Goal: Information Seeking & Learning: Learn about a topic

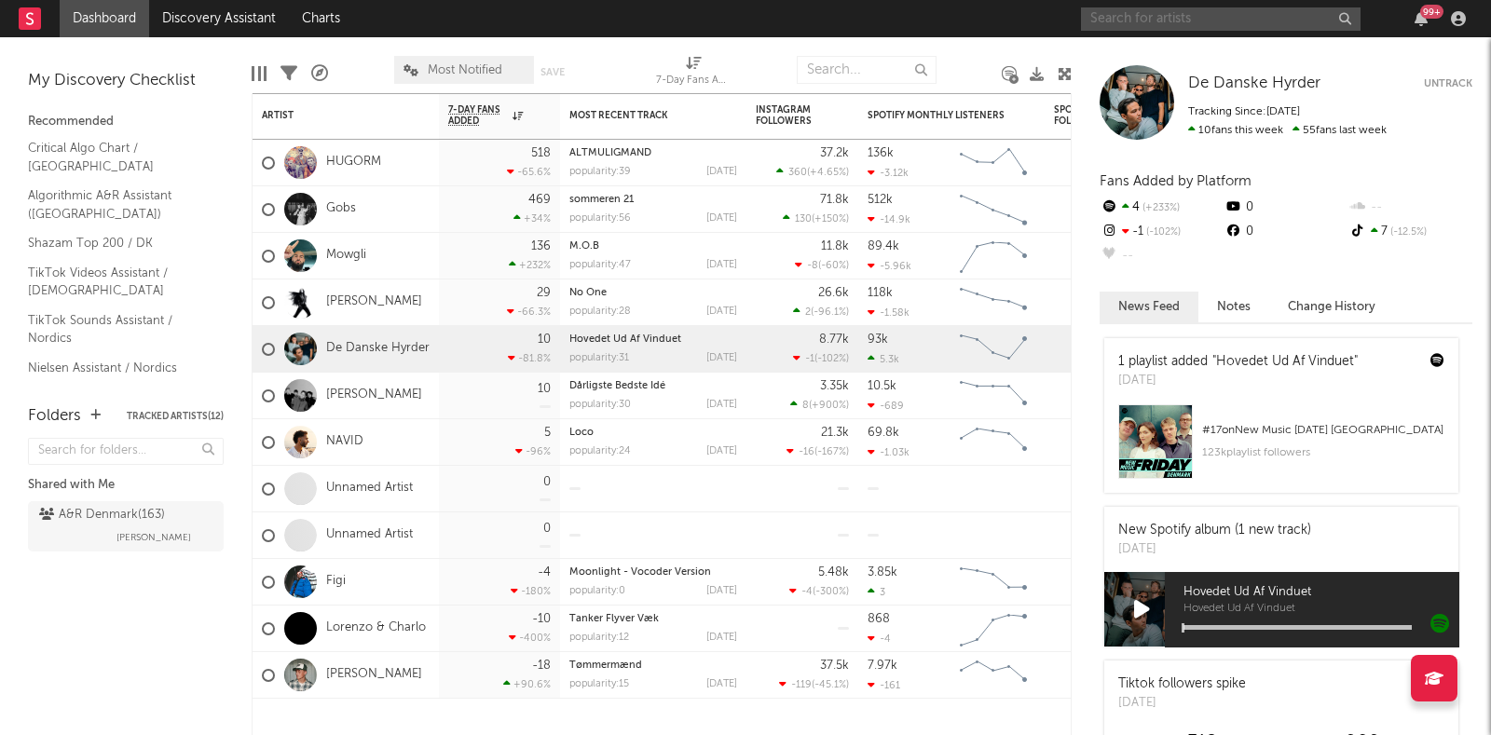
click at [1163, 13] on input "text" at bounding box center [1221, 18] width 280 height 23
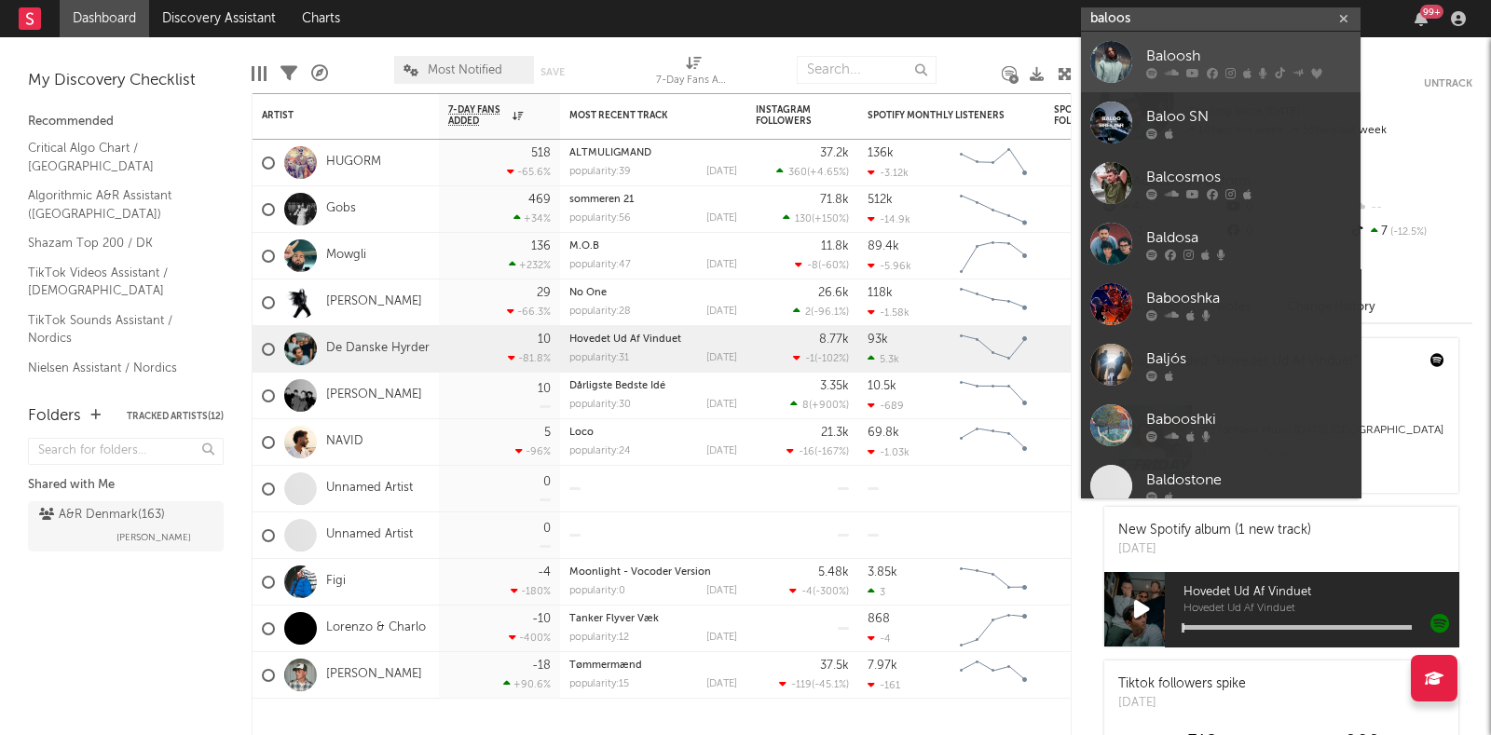
type input "baloos"
click at [1148, 64] on div "Baloosh" at bounding box center [1248, 56] width 205 height 22
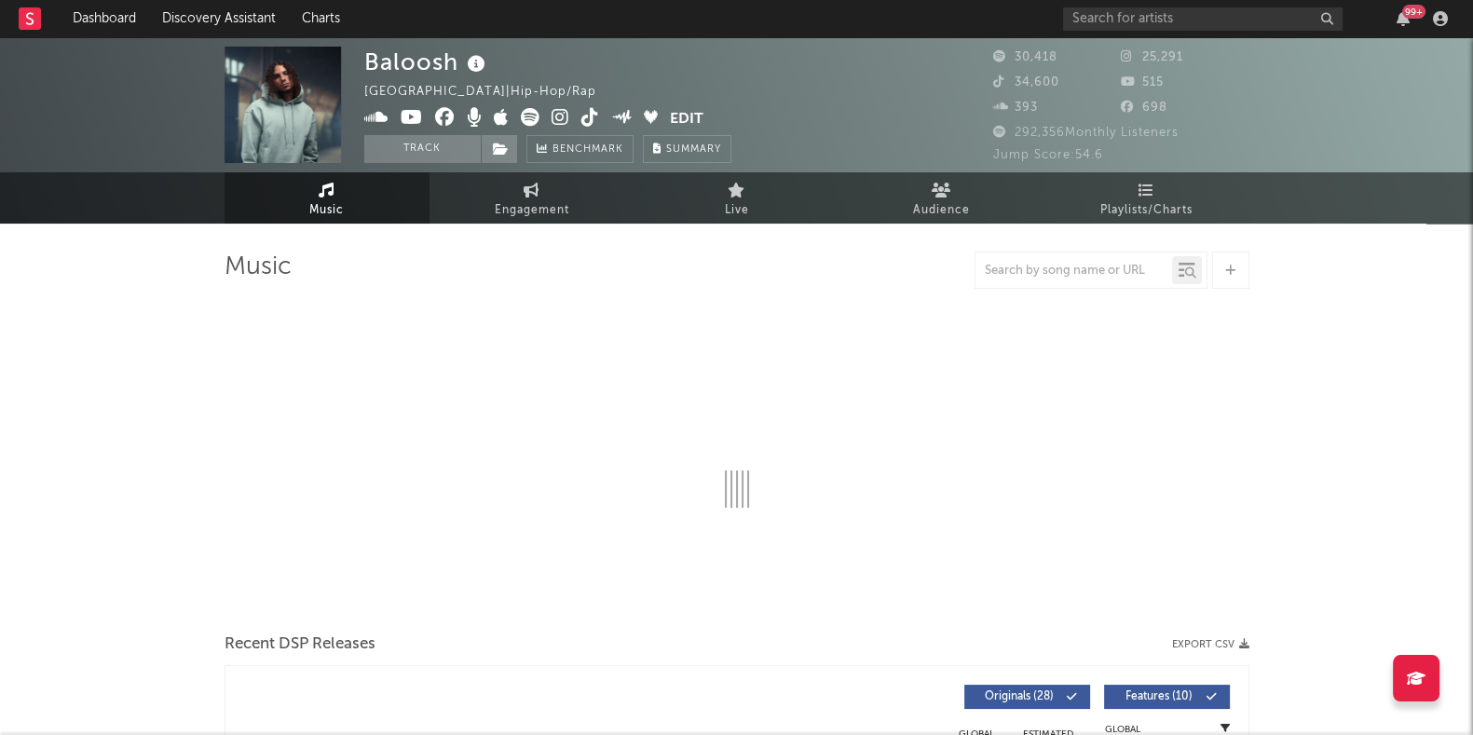
select select "6m"
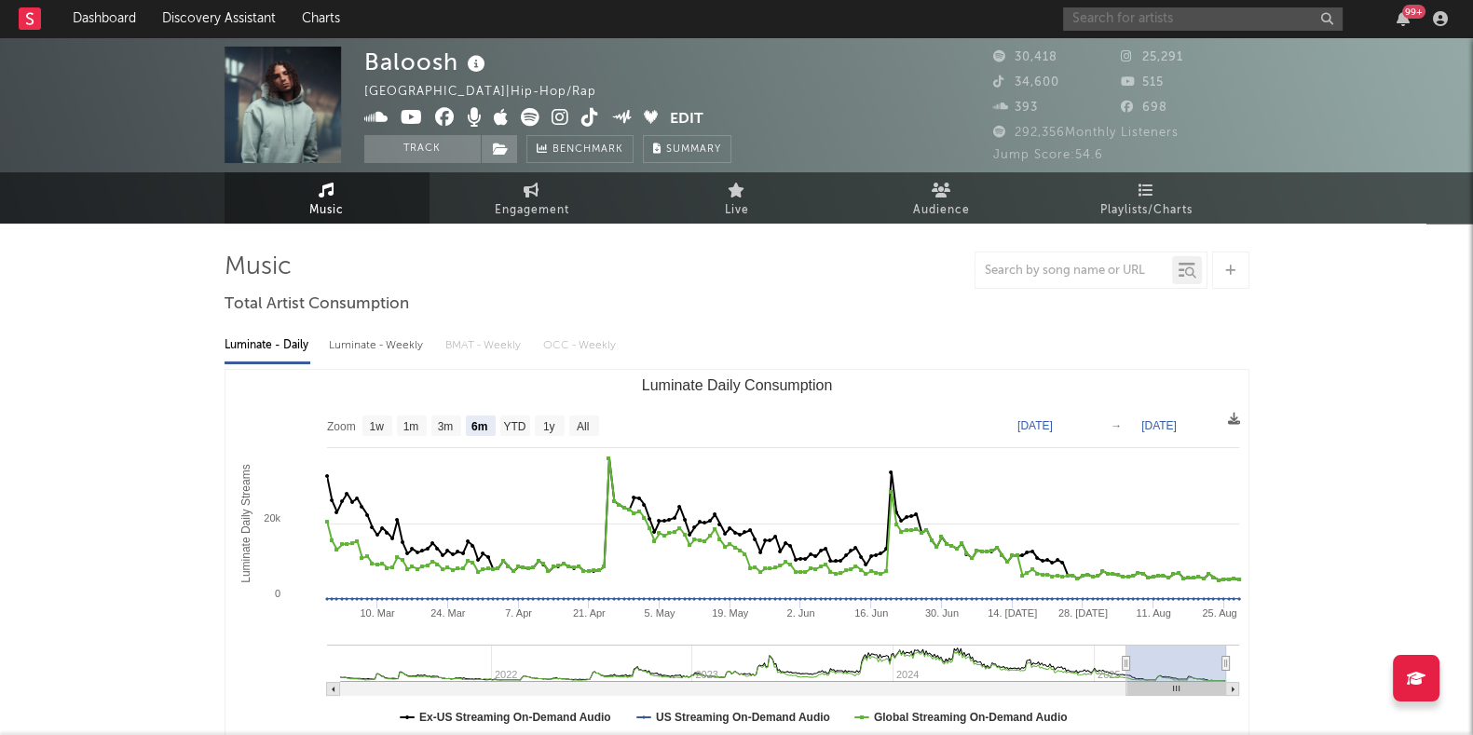
click at [1095, 15] on input "text" at bounding box center [1203, 18] width 280 height 23
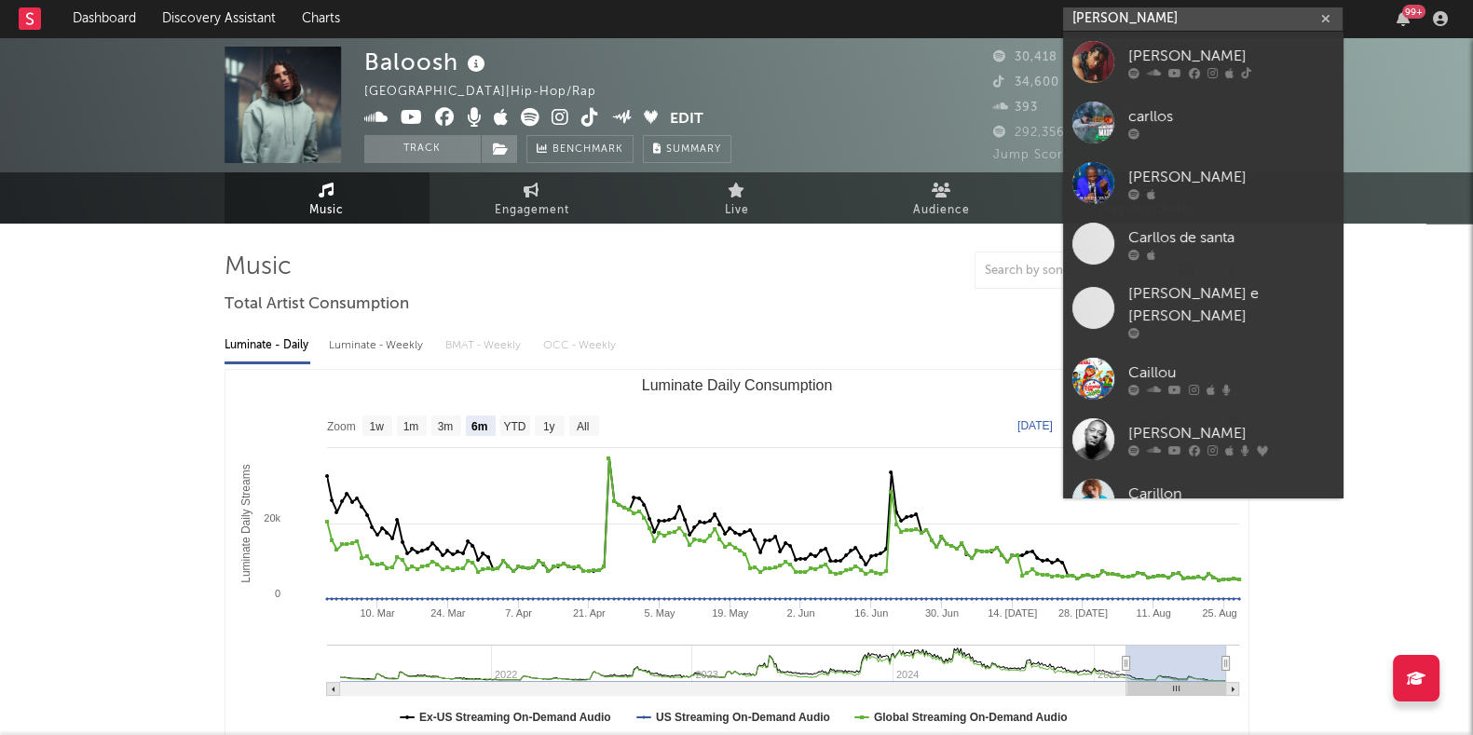
type input "[PERSON_NAME]"
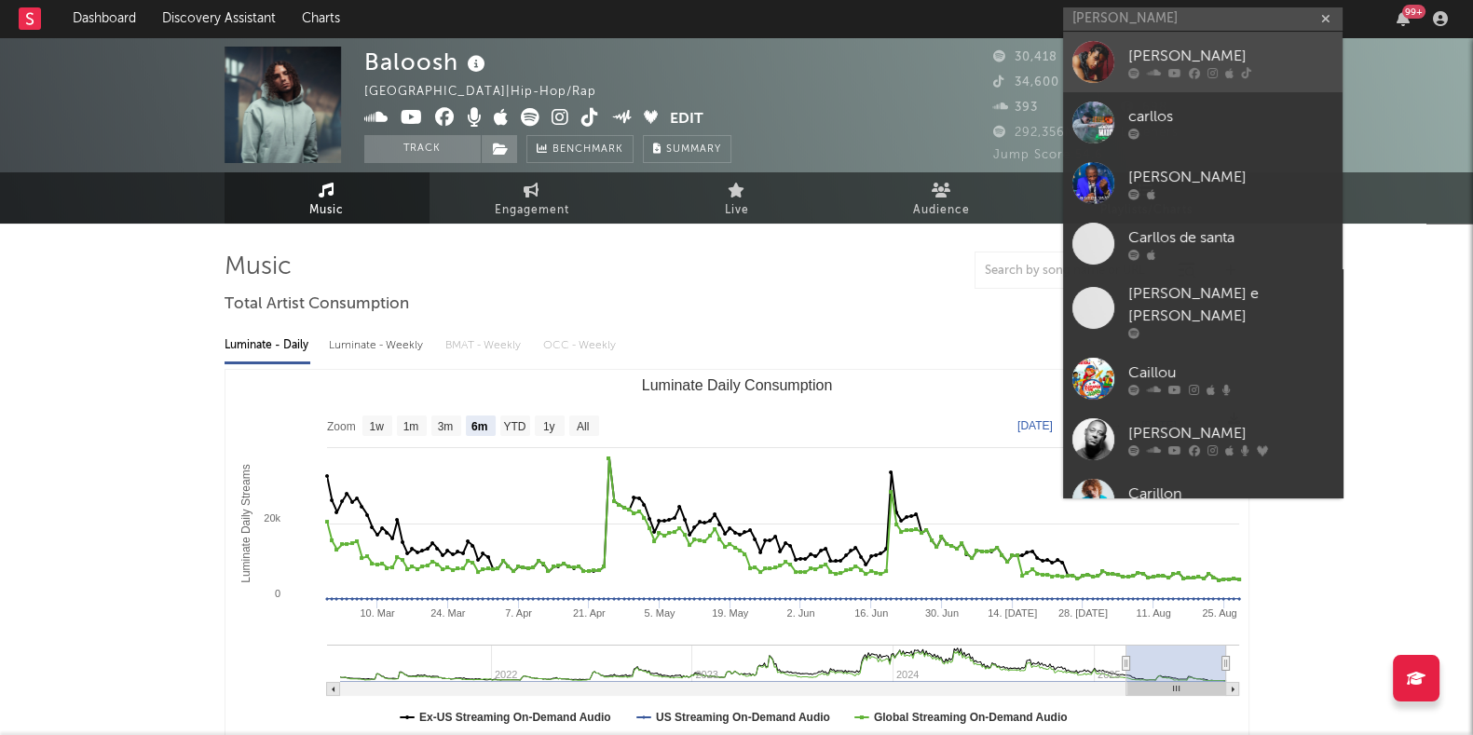
click at [1165, 35] on link "[PERSON_NAME]" at bounding box center [1203, 62] width 280 height 61
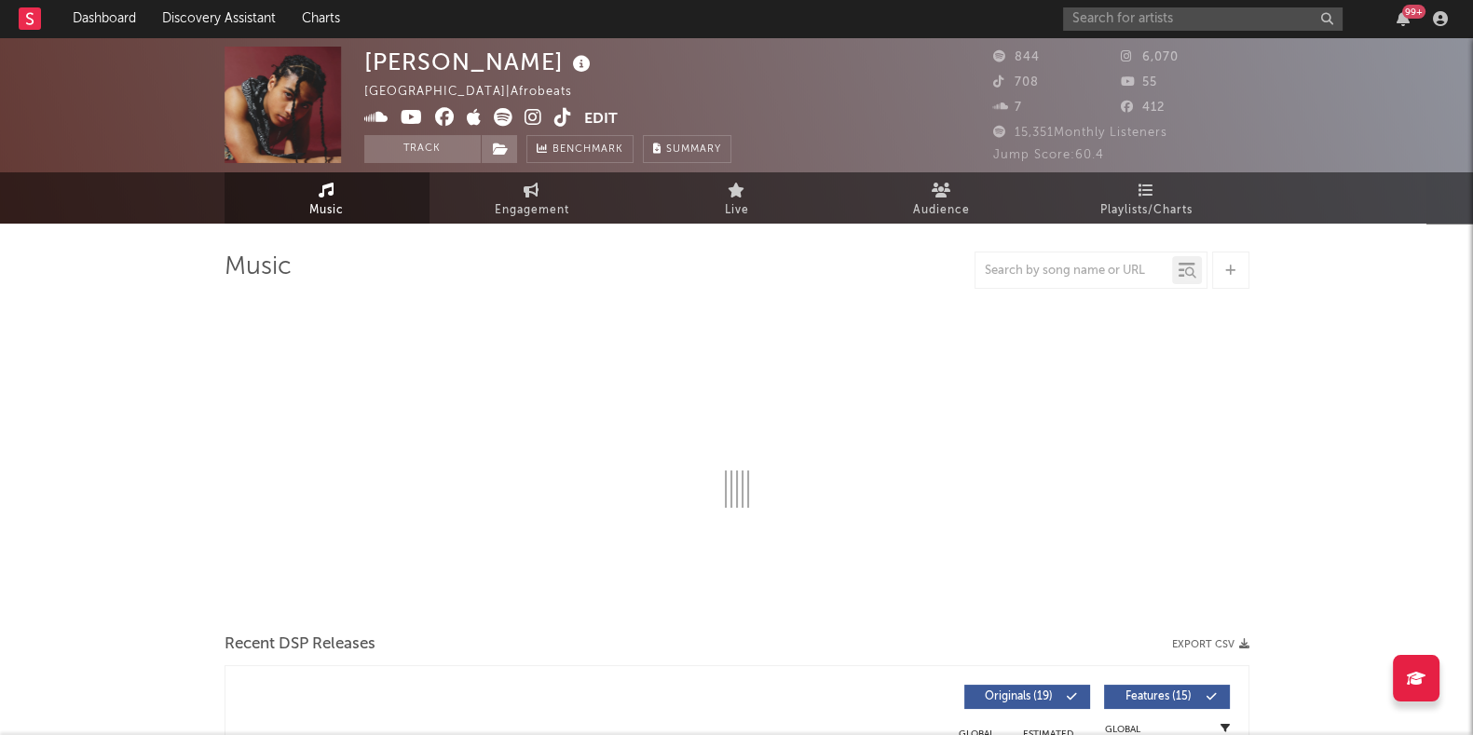
select select "1w"
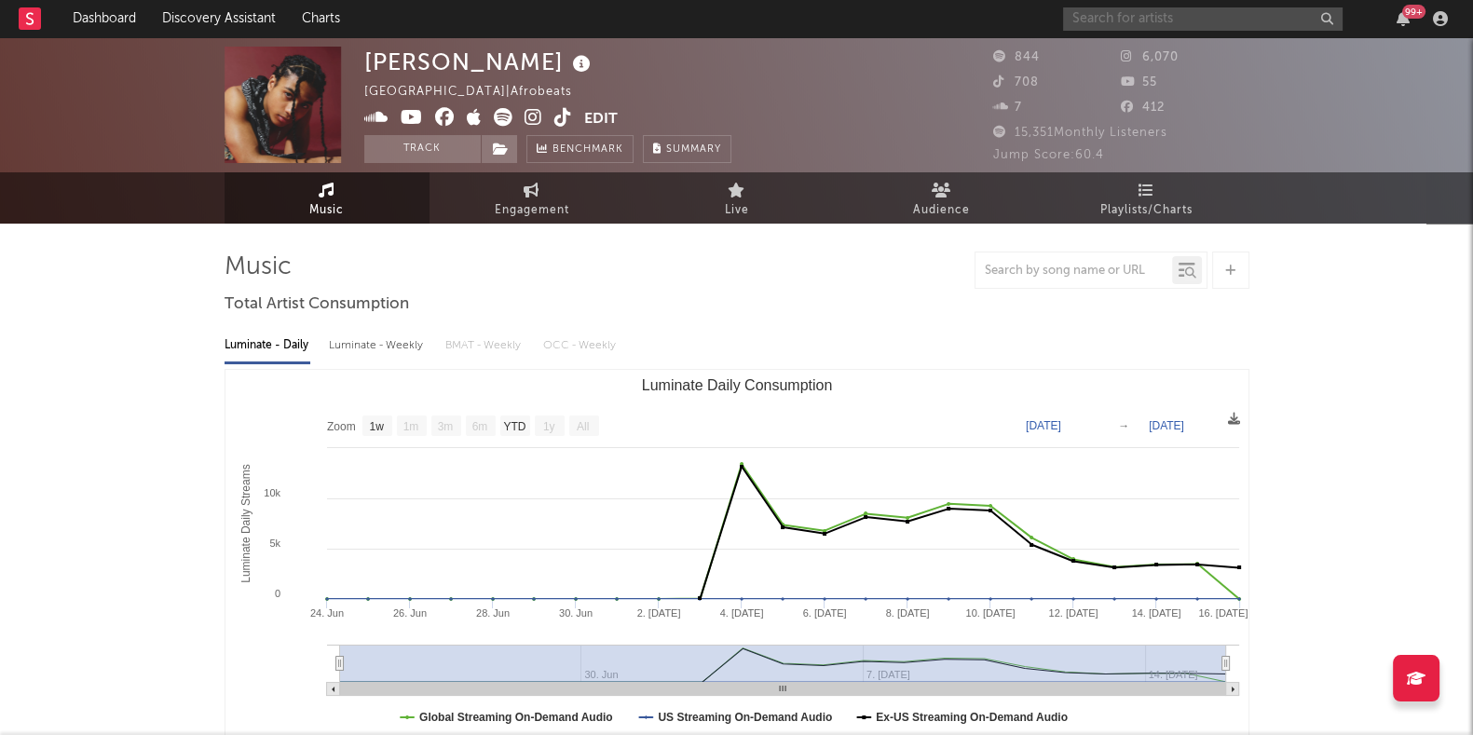
click at [1092, 21] on input "text" at bounding box center [1203, 18] width 280 height 23
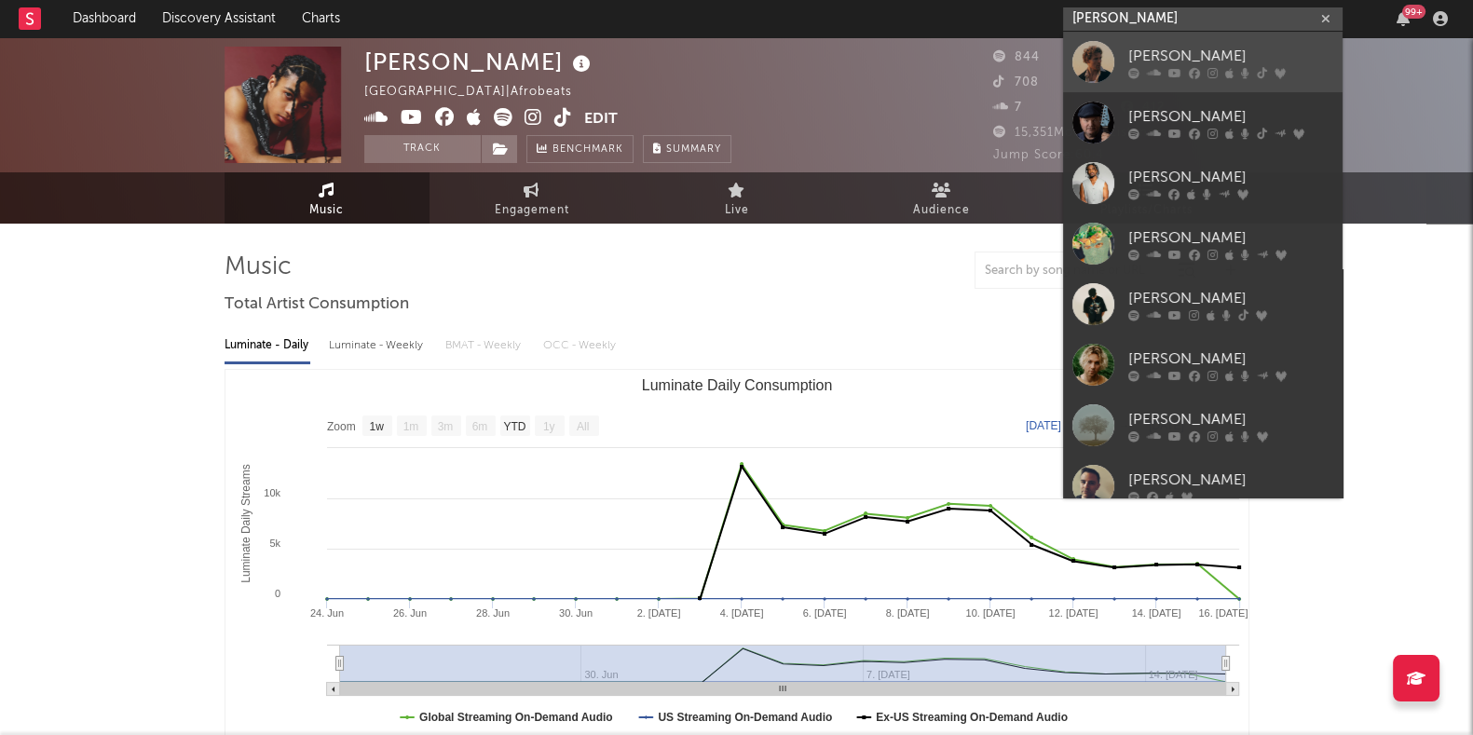
type input "[PERSON_NAME]"
click at [1136, 62] on div "[PERSON_NAME]" at bounding box center [1231, 56] width 205 height 22
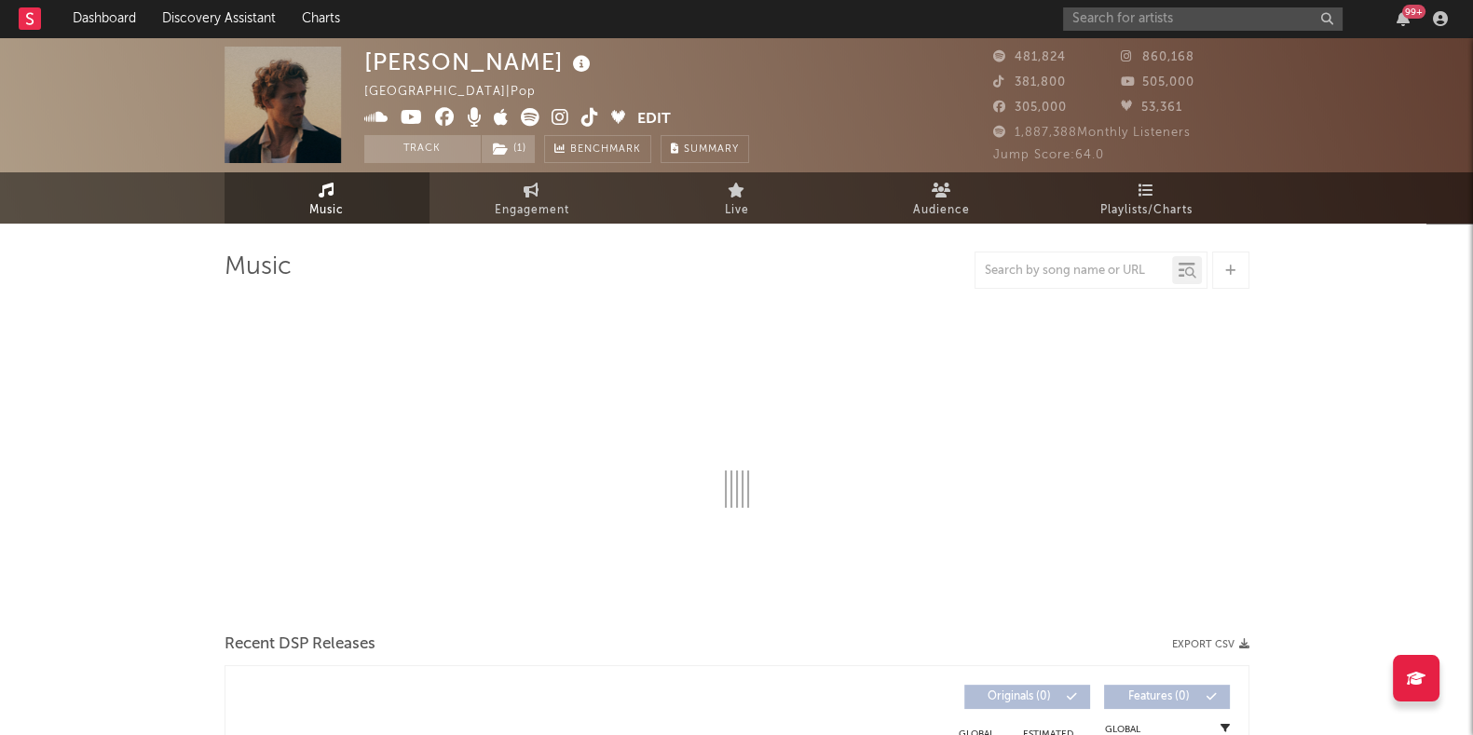
select select "6m"
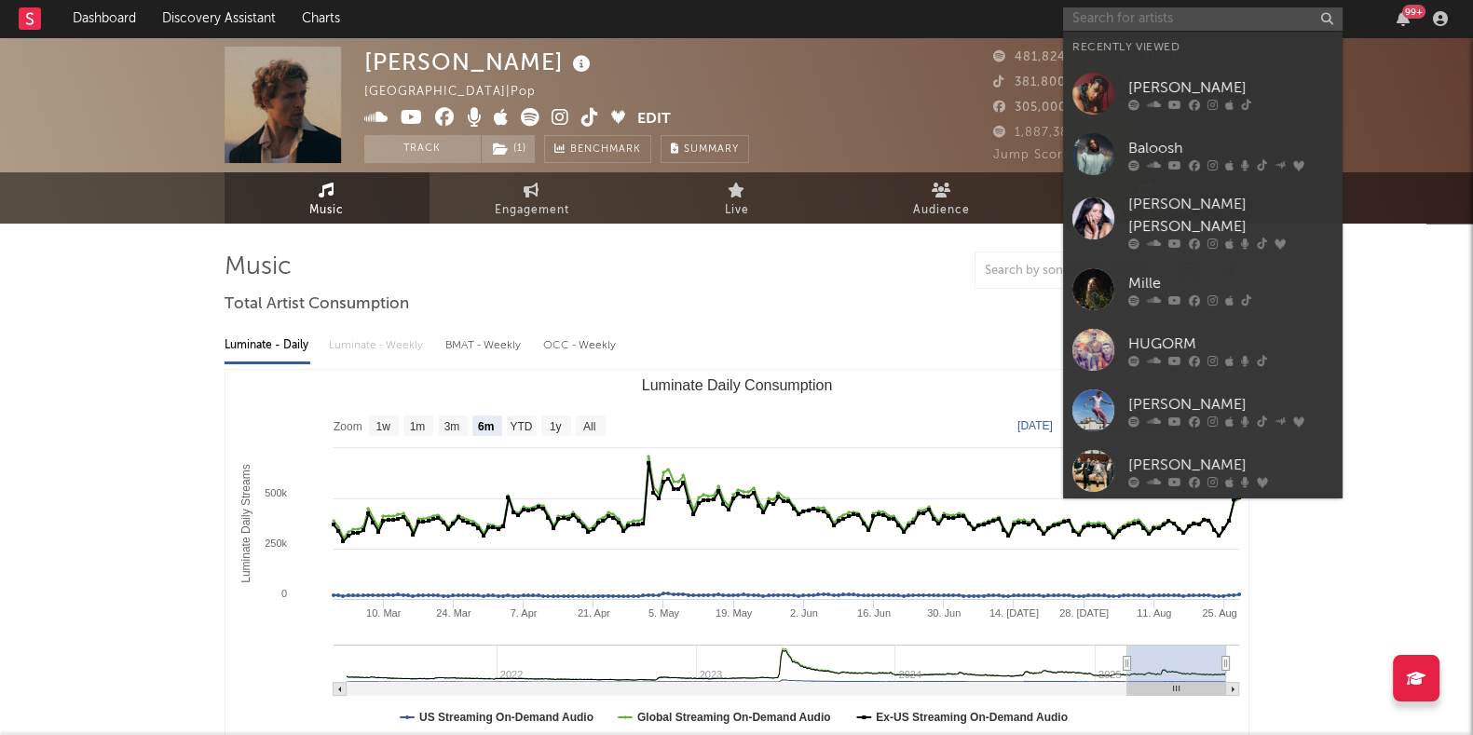
click at [1146, 7] on input "text" at bounding box center [1203, 18] width 280 height 23
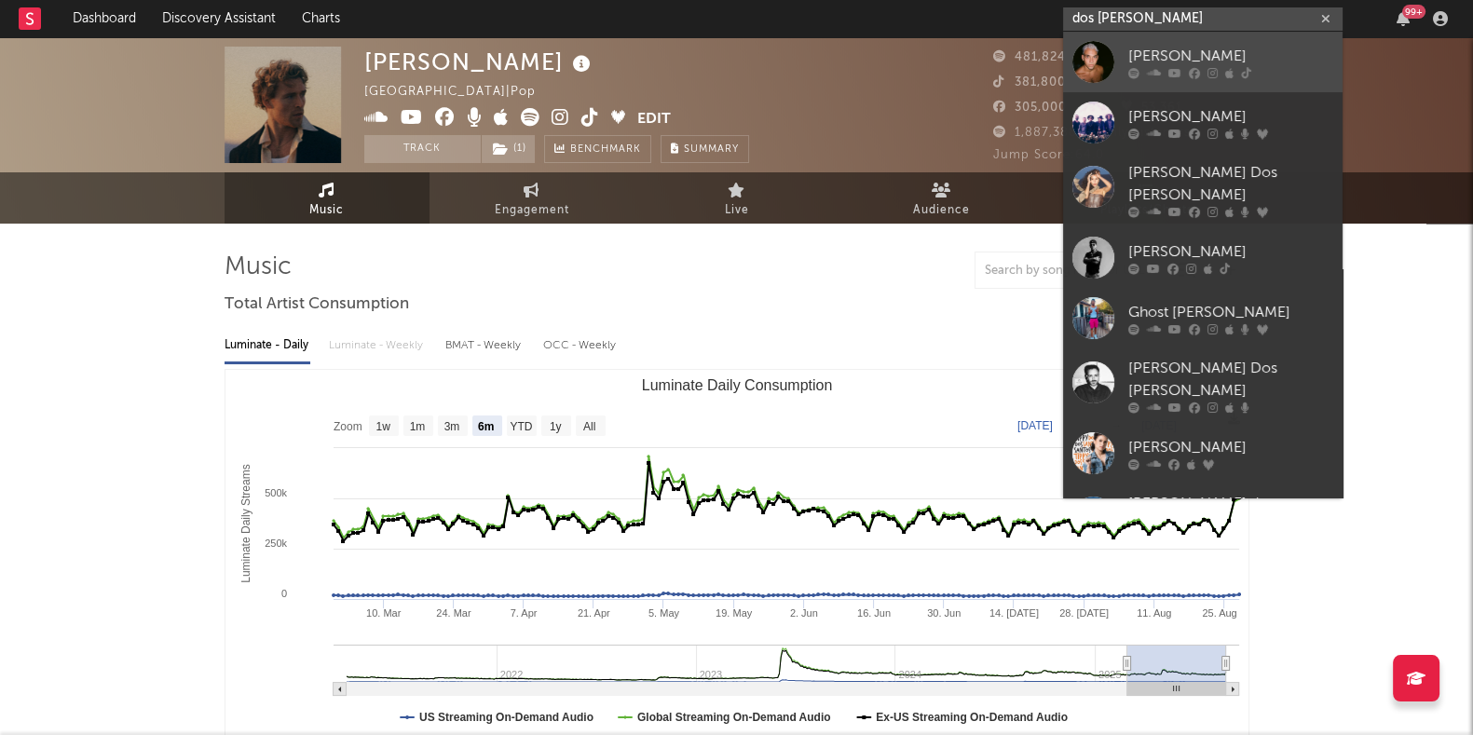
type input "dos [PERSON_NAME]"
click at [1148, 74] on icon at bounding box center [1154, 72] width 14 height 11
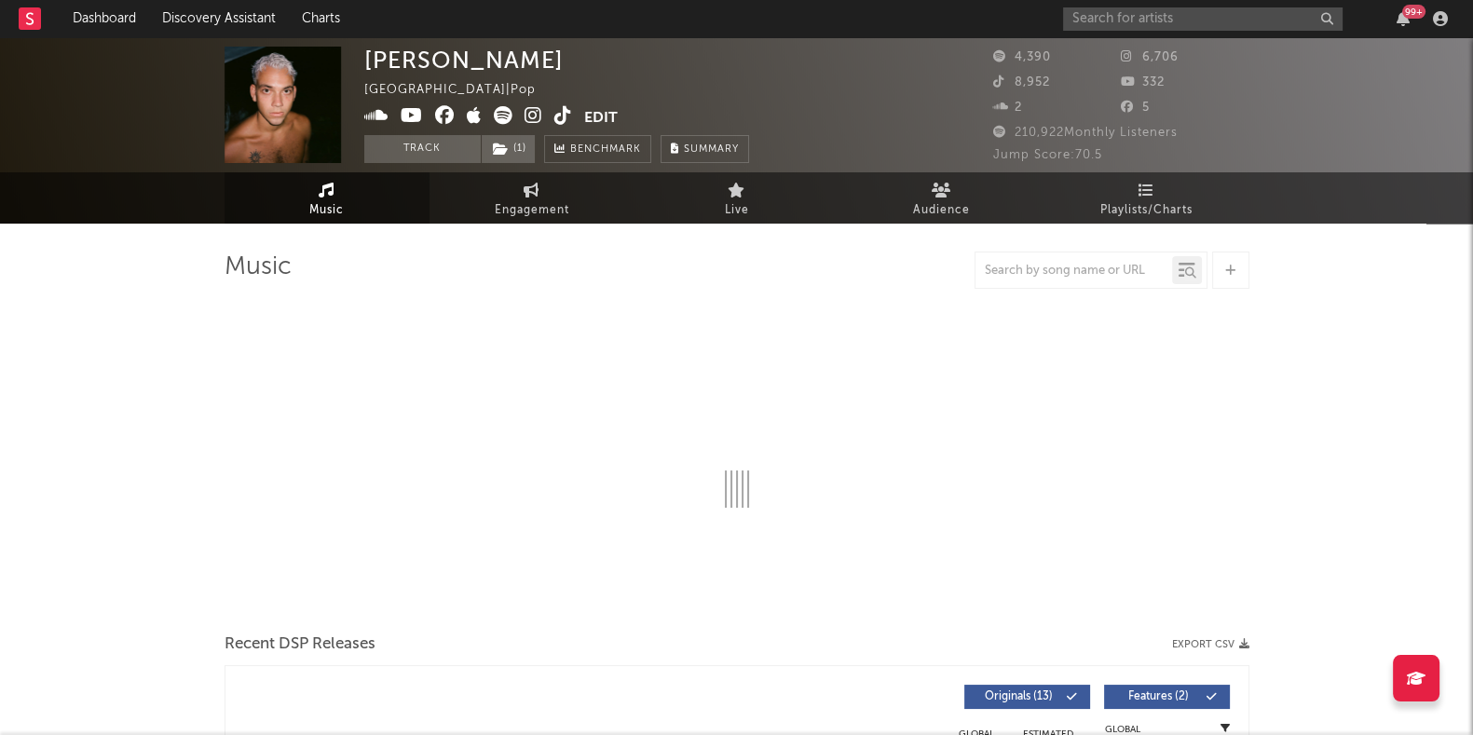
select select "6m"
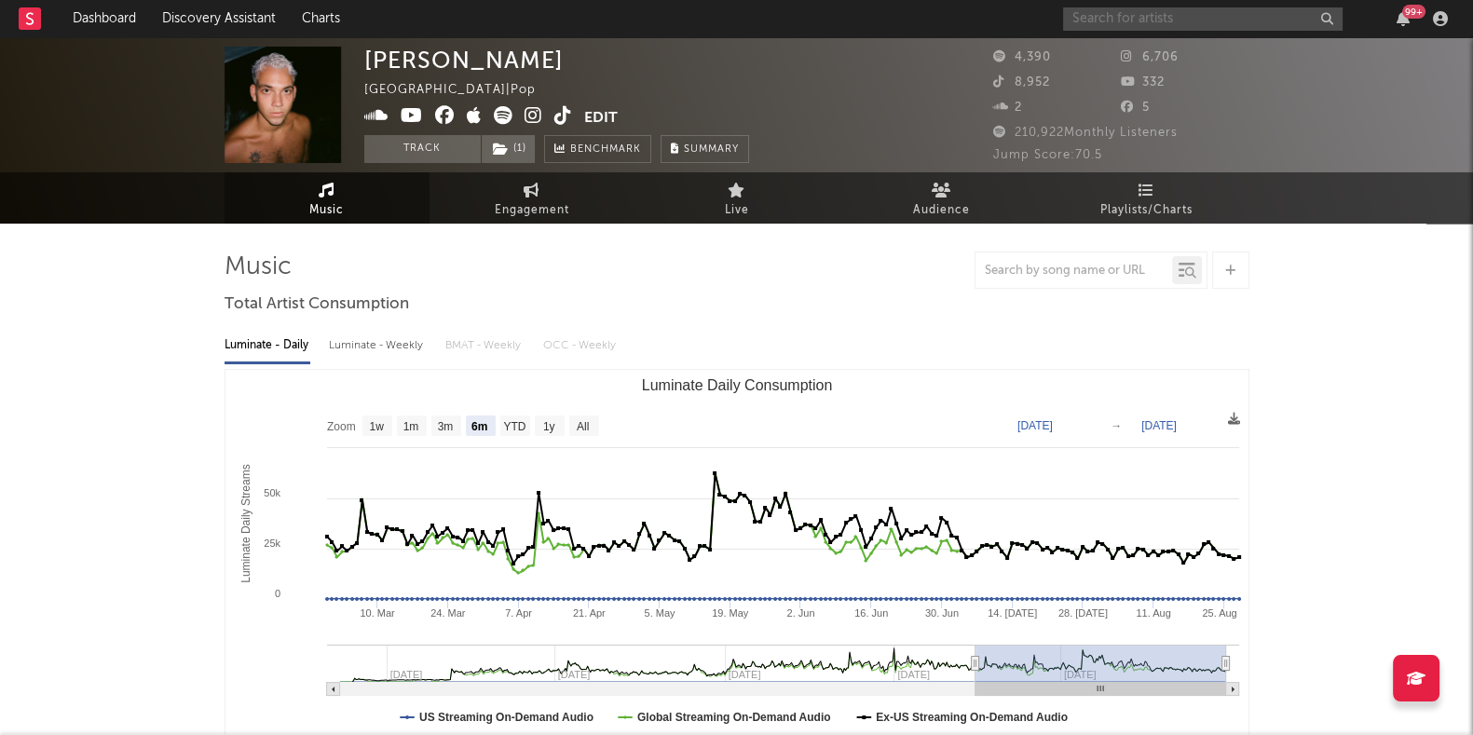
click at [1099, 26] on input "text" at bounding box center [1203, 18] width 280 height 23
type input "[PERSON_NAME]"
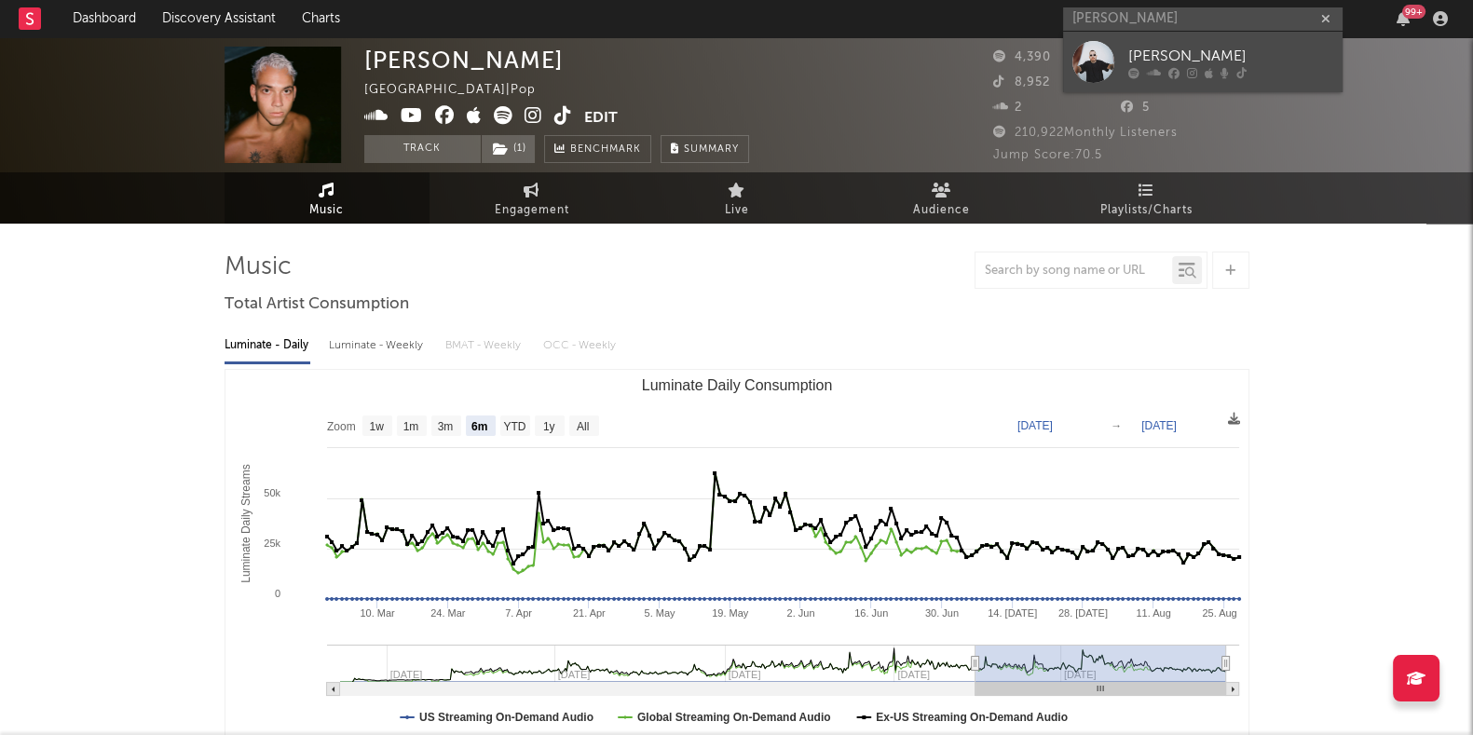
click at [1130, 50] on div "[PERSON_NAME]" at bounding box center [1231, 56] width 205 height 22
click at [1130, 76] on span "332" at bounding box center [1143, 82] width 44 height 12
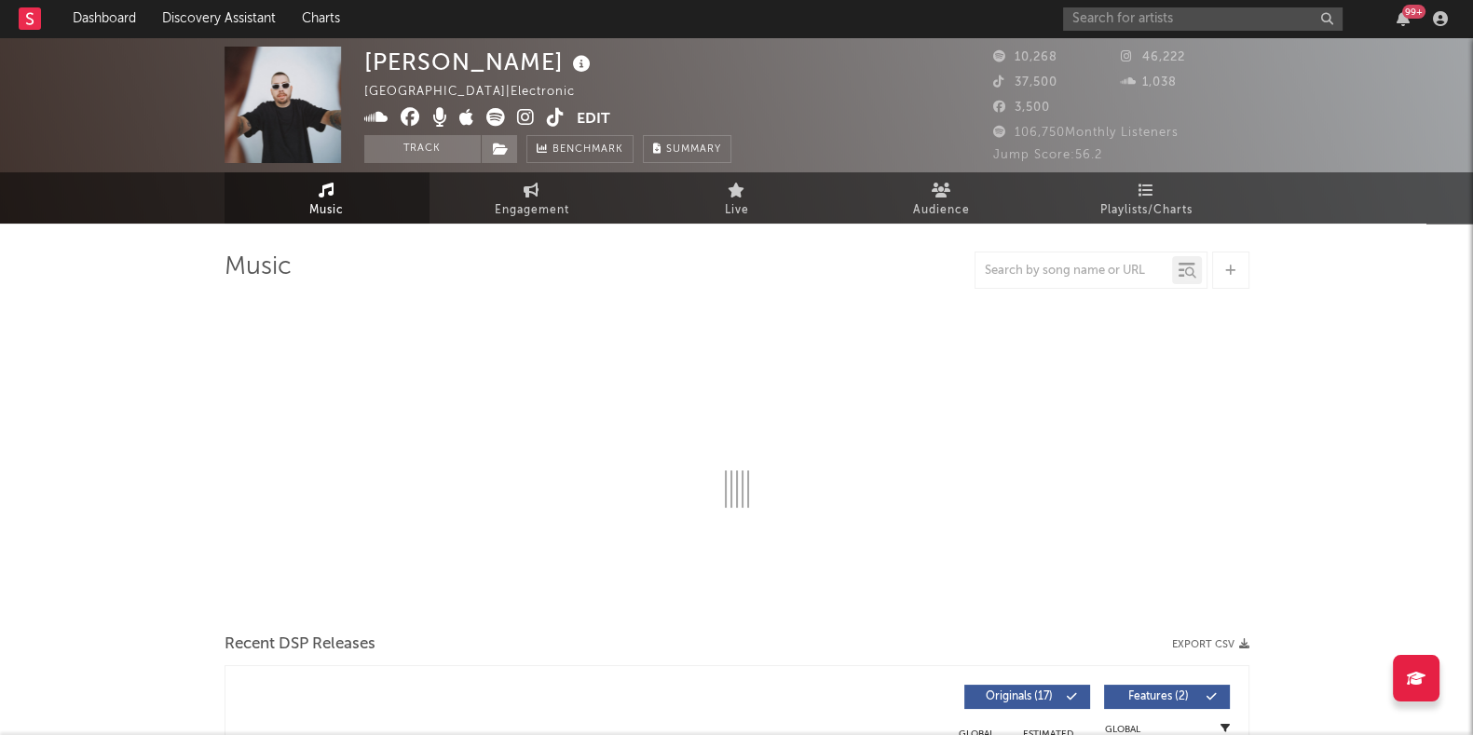
select select "6m"
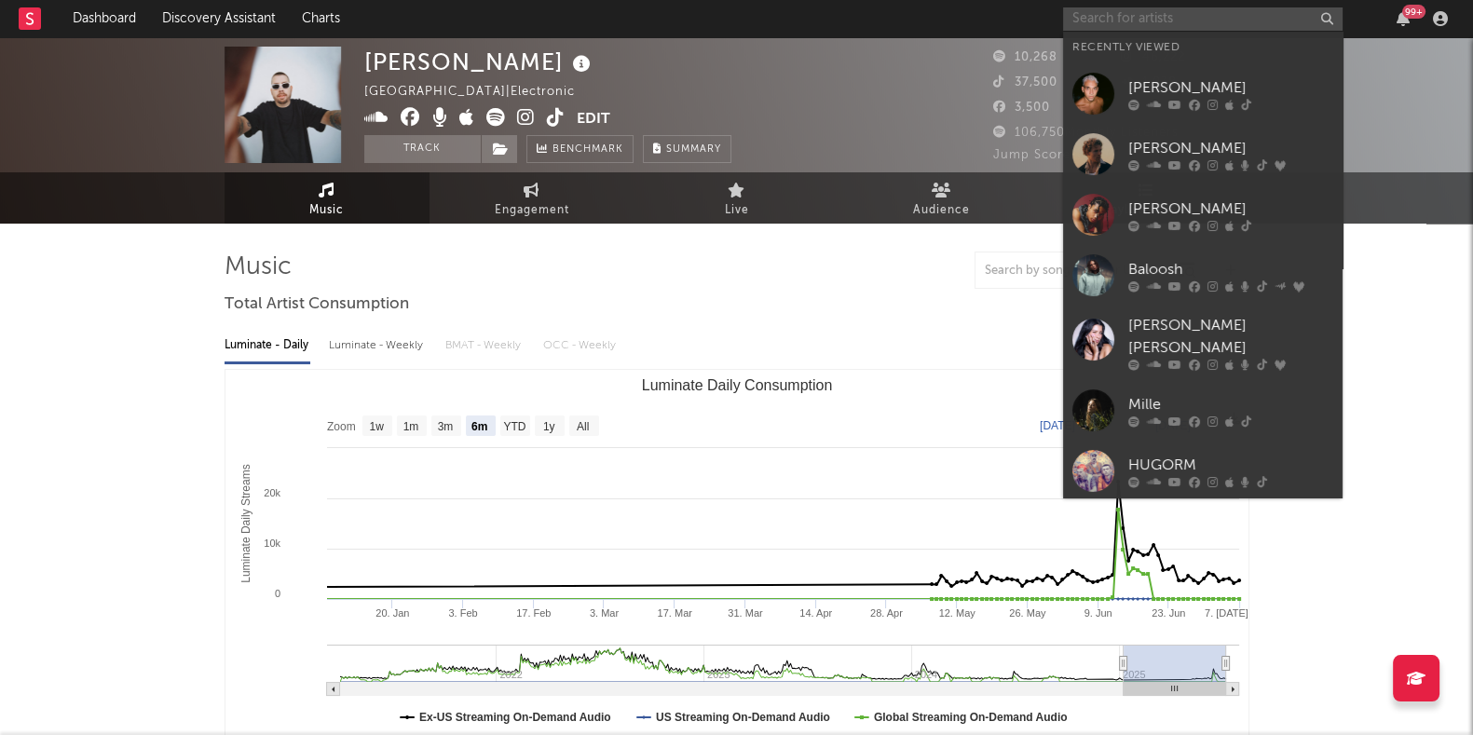
click at [1081, 20] on input "text" at bounding box center [1203, 18] width 280 height 23
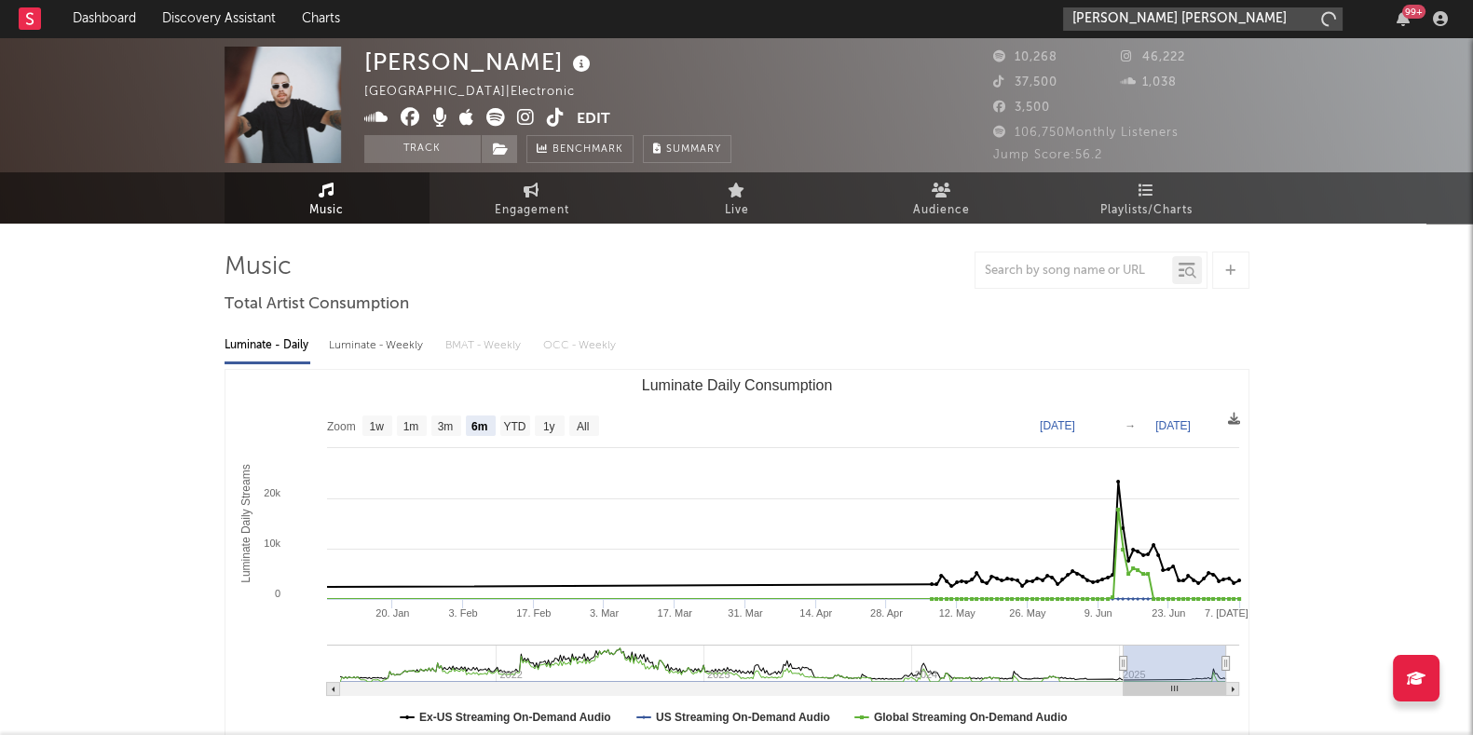
type input "[PERSON_NAME] [PERSON_NAME]"
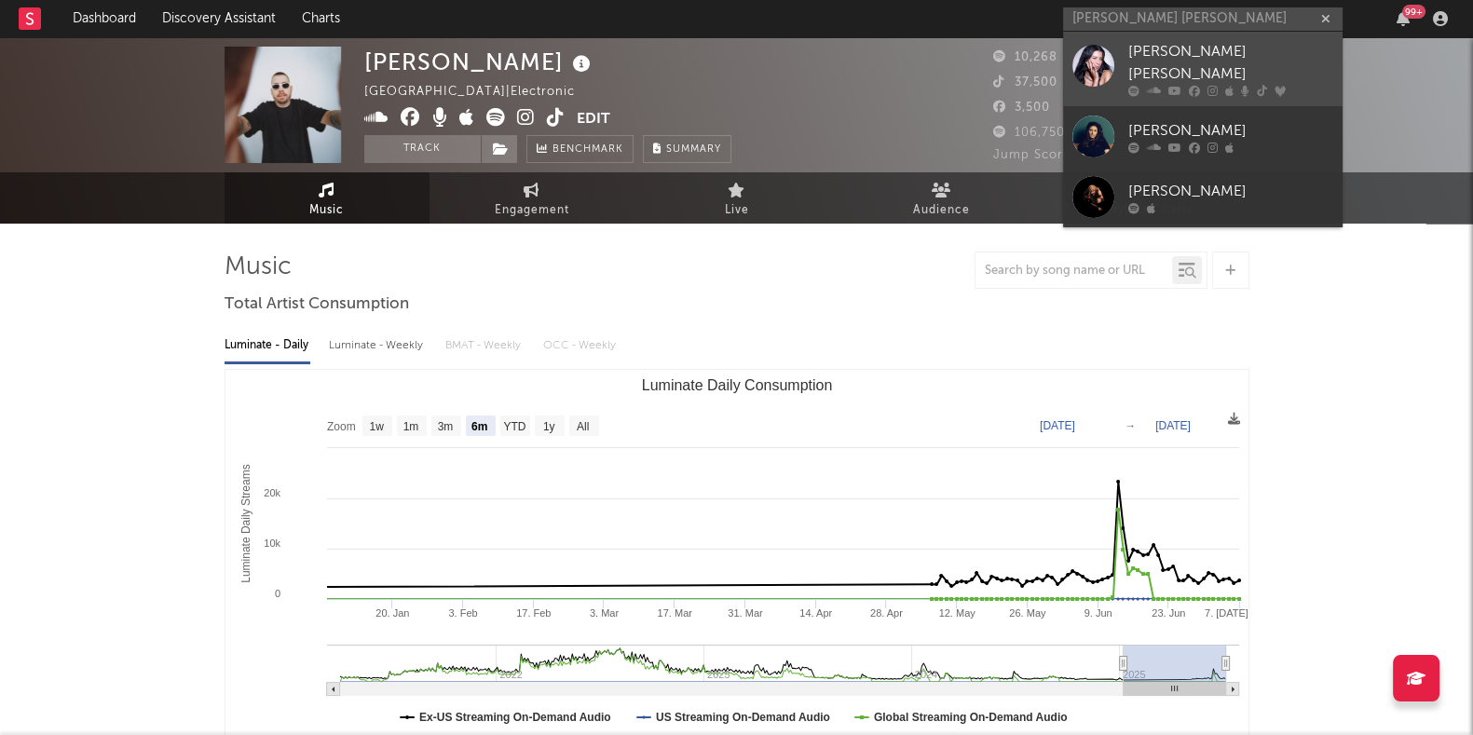
click at [1189, 86] on icon at bounding box center [1194, 91] width 11 height 11
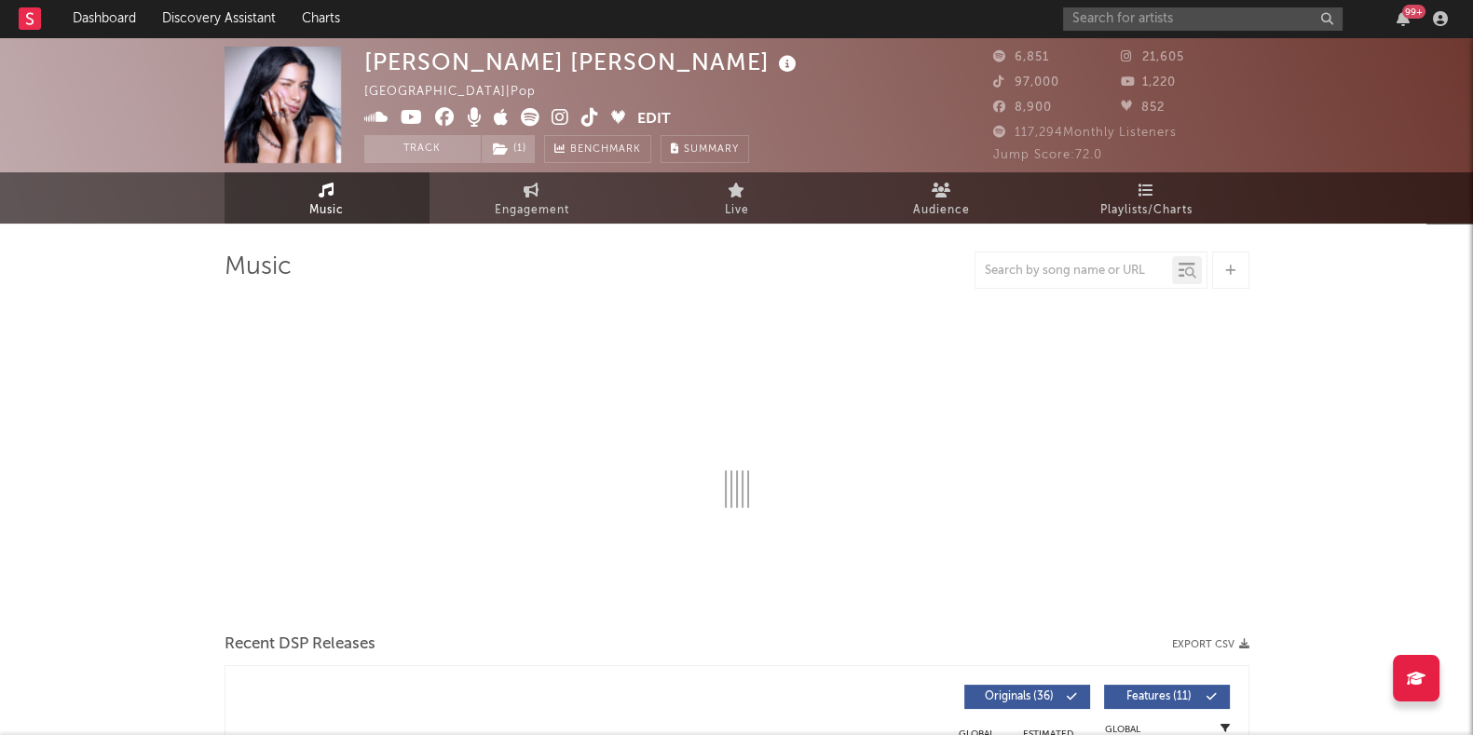
select select "6m"
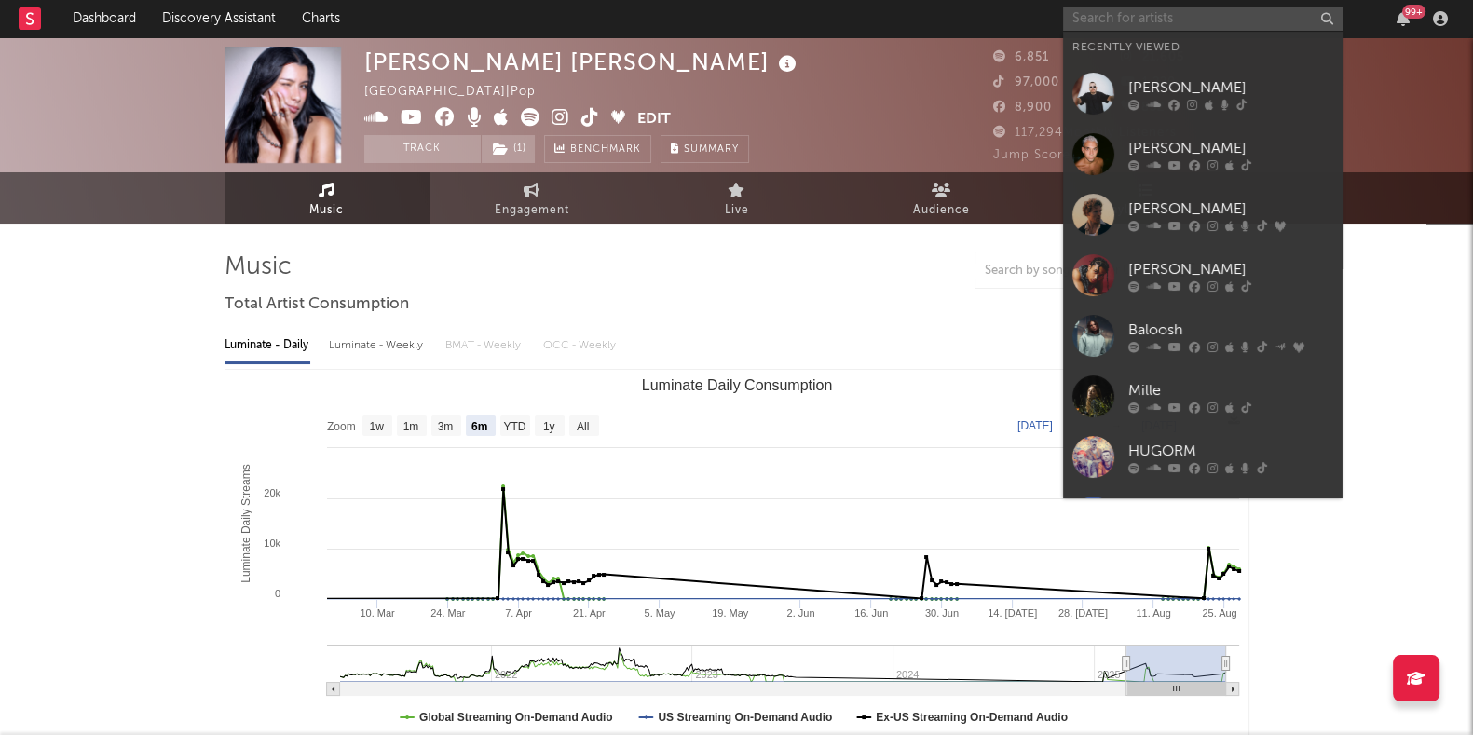
click at [1108, 16] on input "text" at bounding box center [1203, 18] width 280 height 23
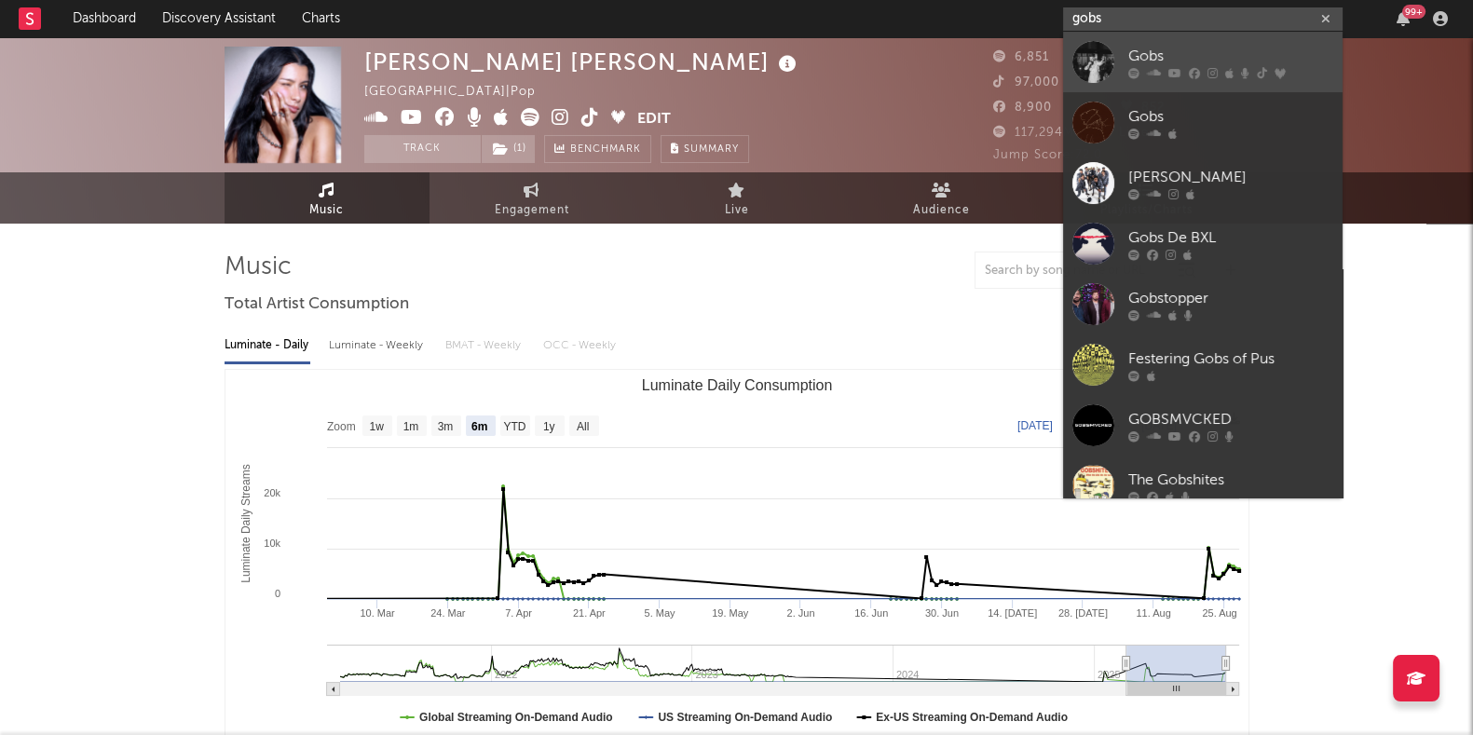
type input "gobs"
click at [1184, 74] on div at bounding box center [1231, 72] width 205 height 11
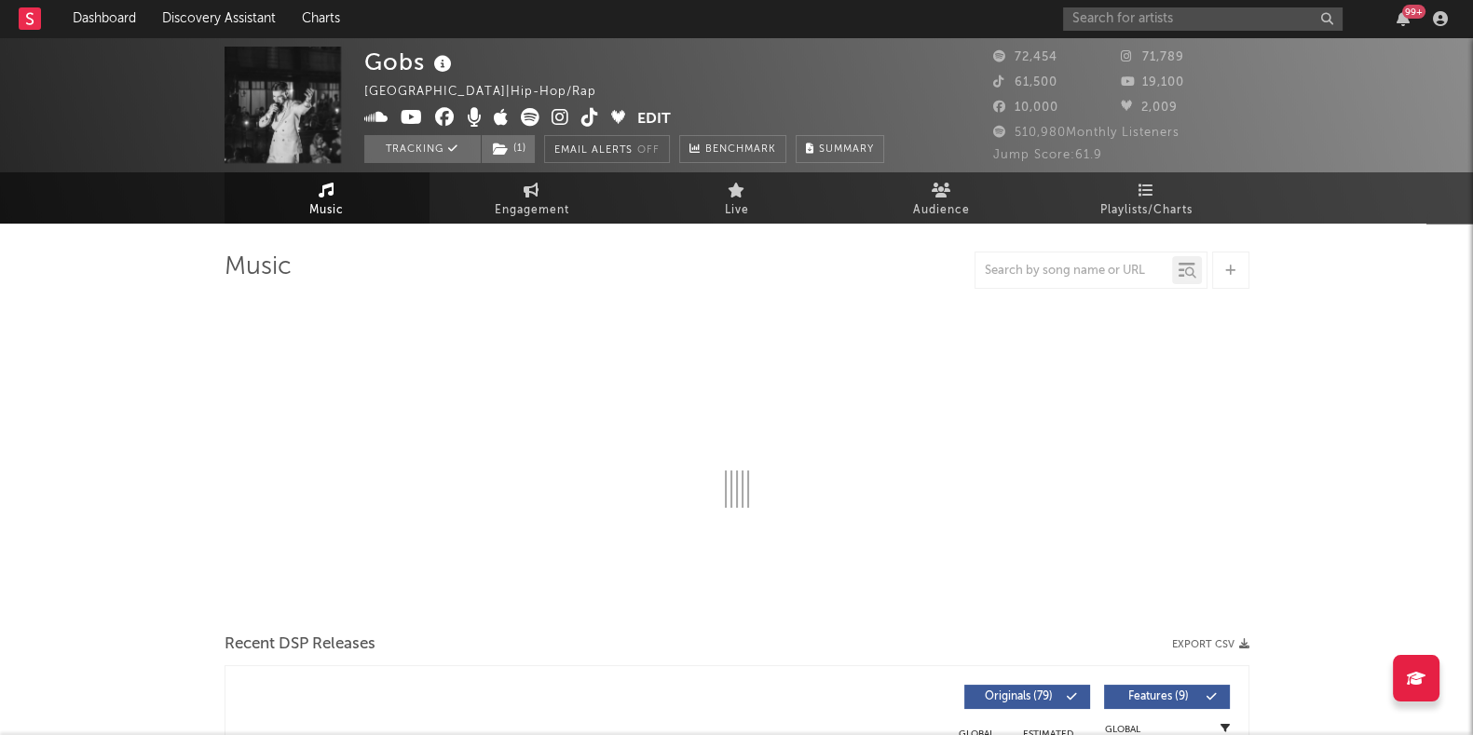
select select "6m"
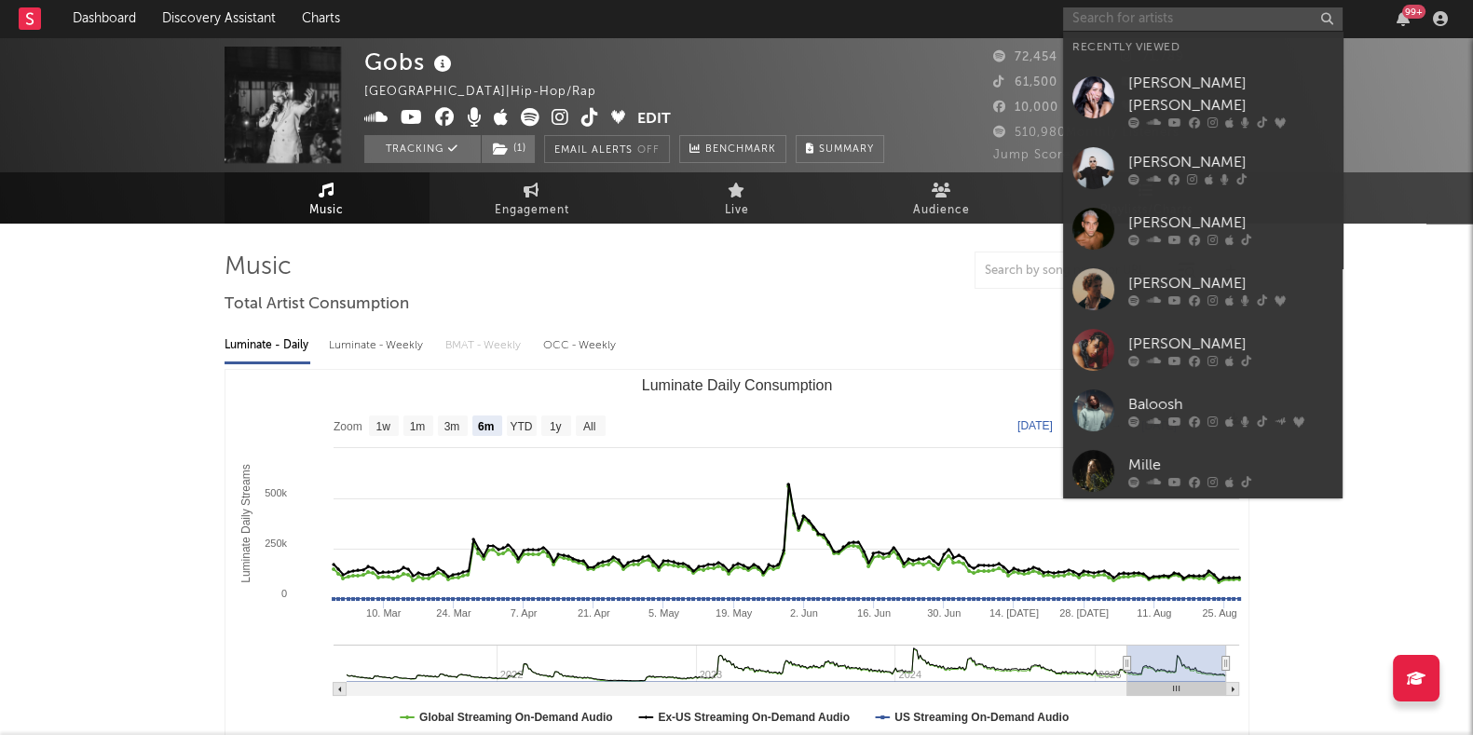
click at [1119, 25] on input "text" at bounding box center [1203, 18] width 280 height 23
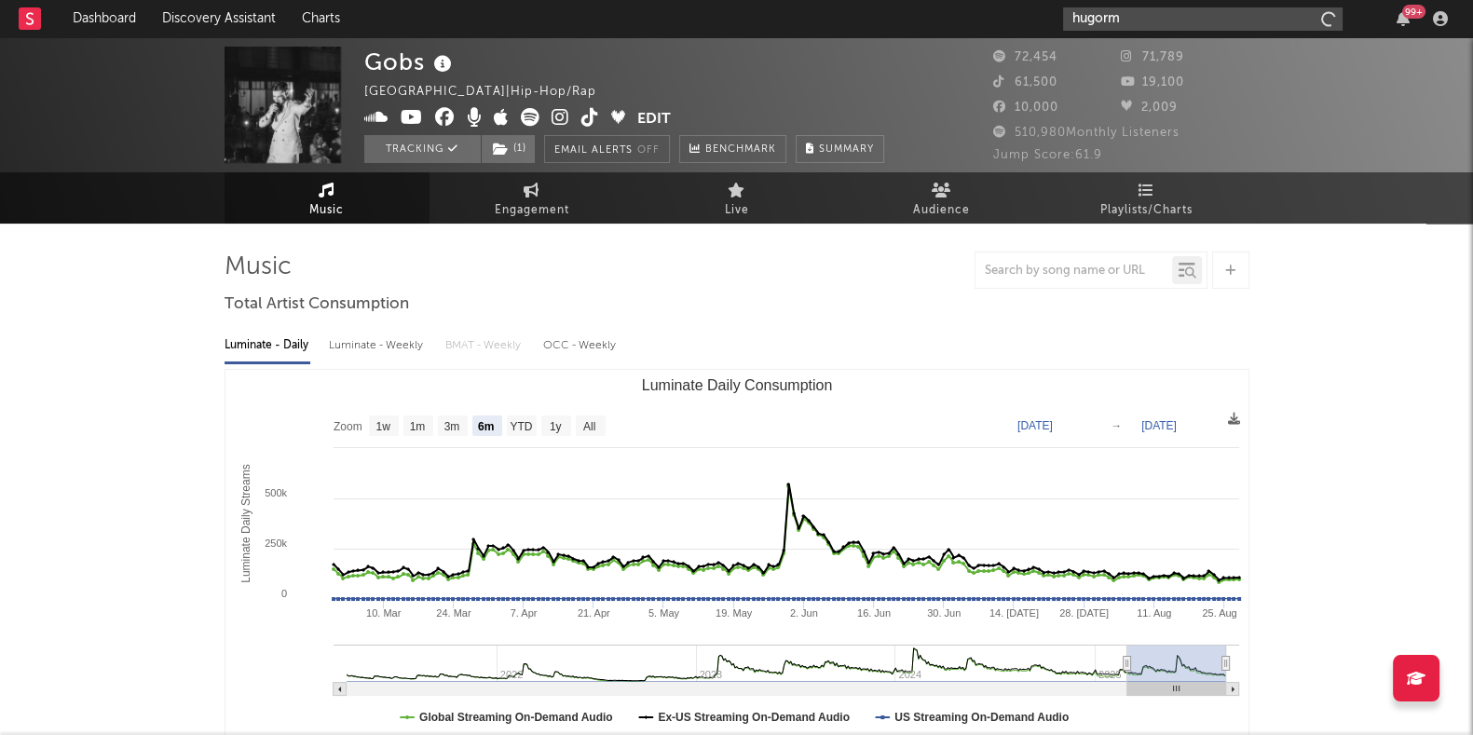
type input "hugorm"
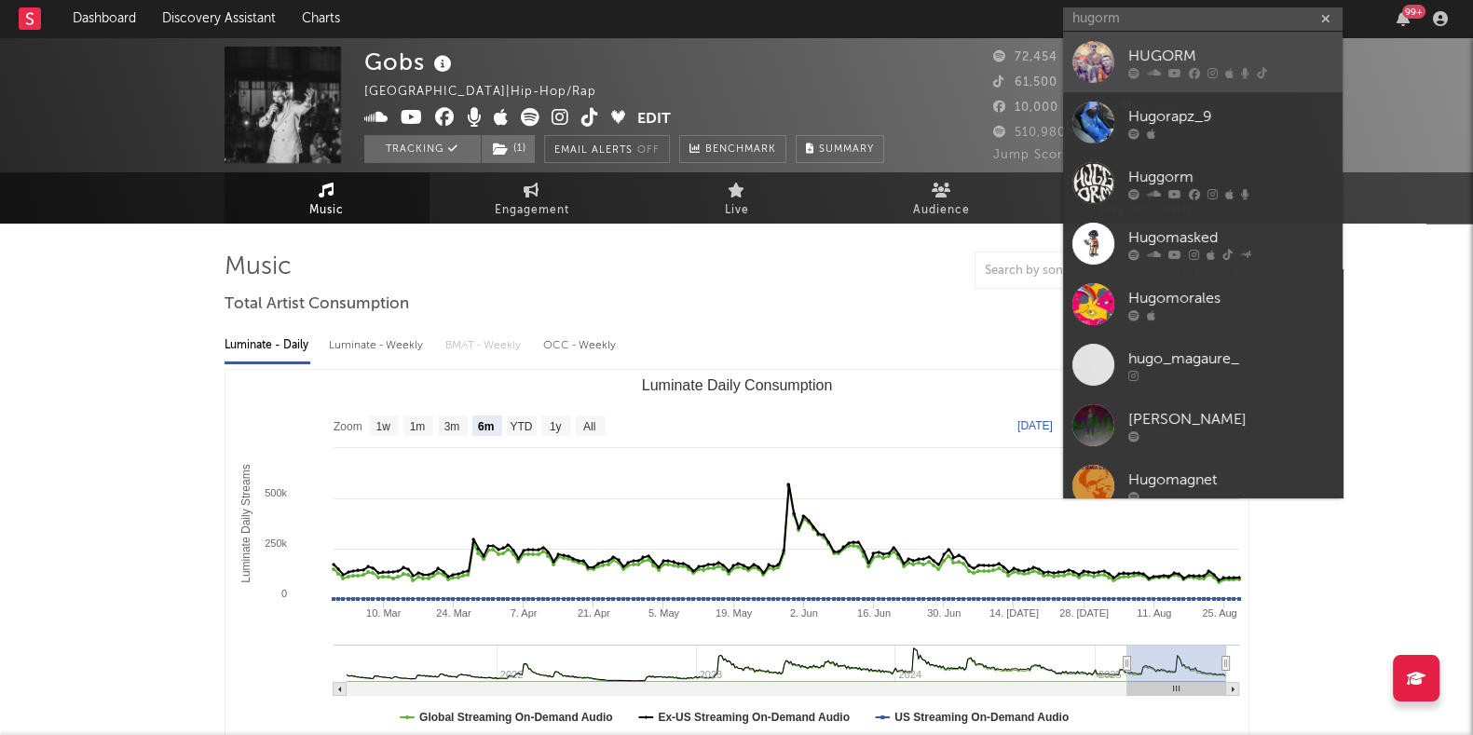
click at [1160, 54] on div "HUGORM" at bounding box center [1231, 56] width 205 height 22
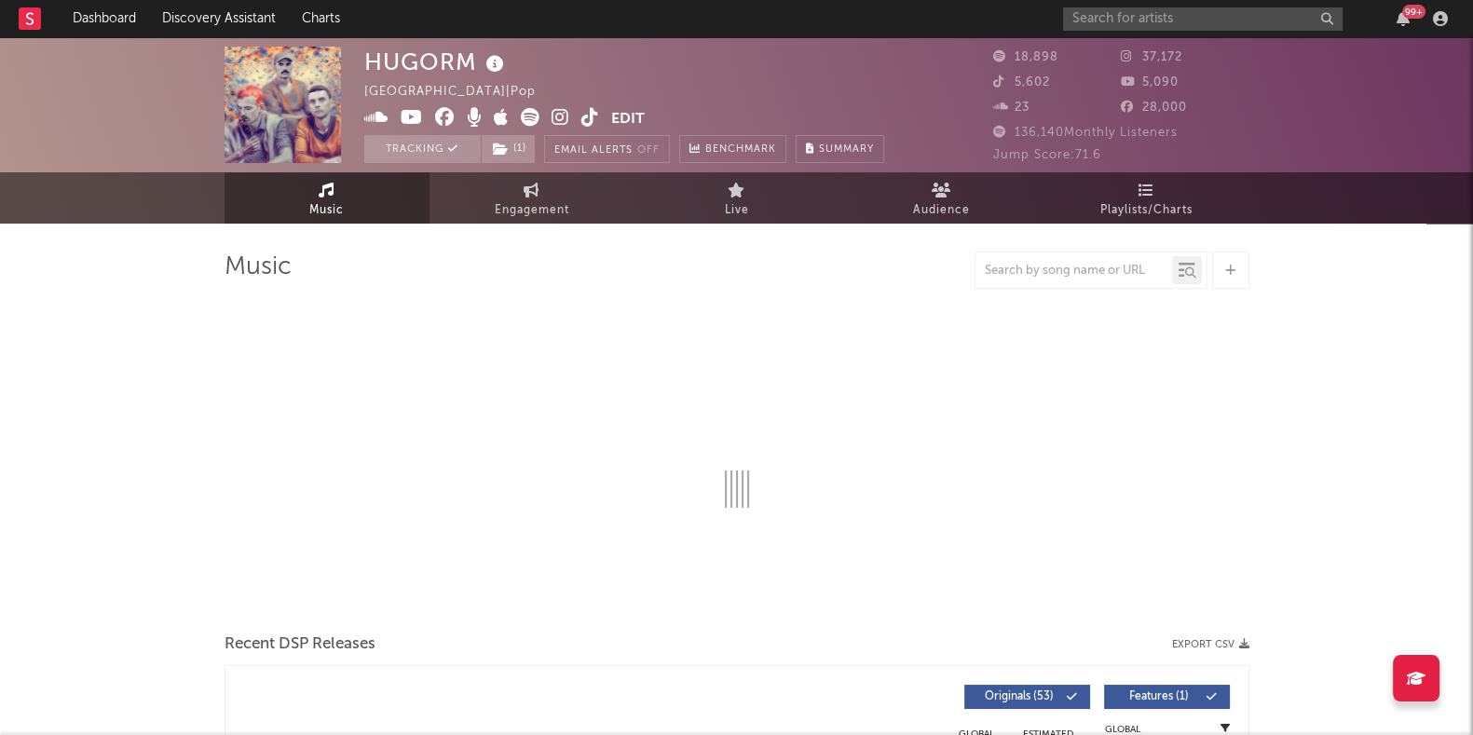
select select "6m"
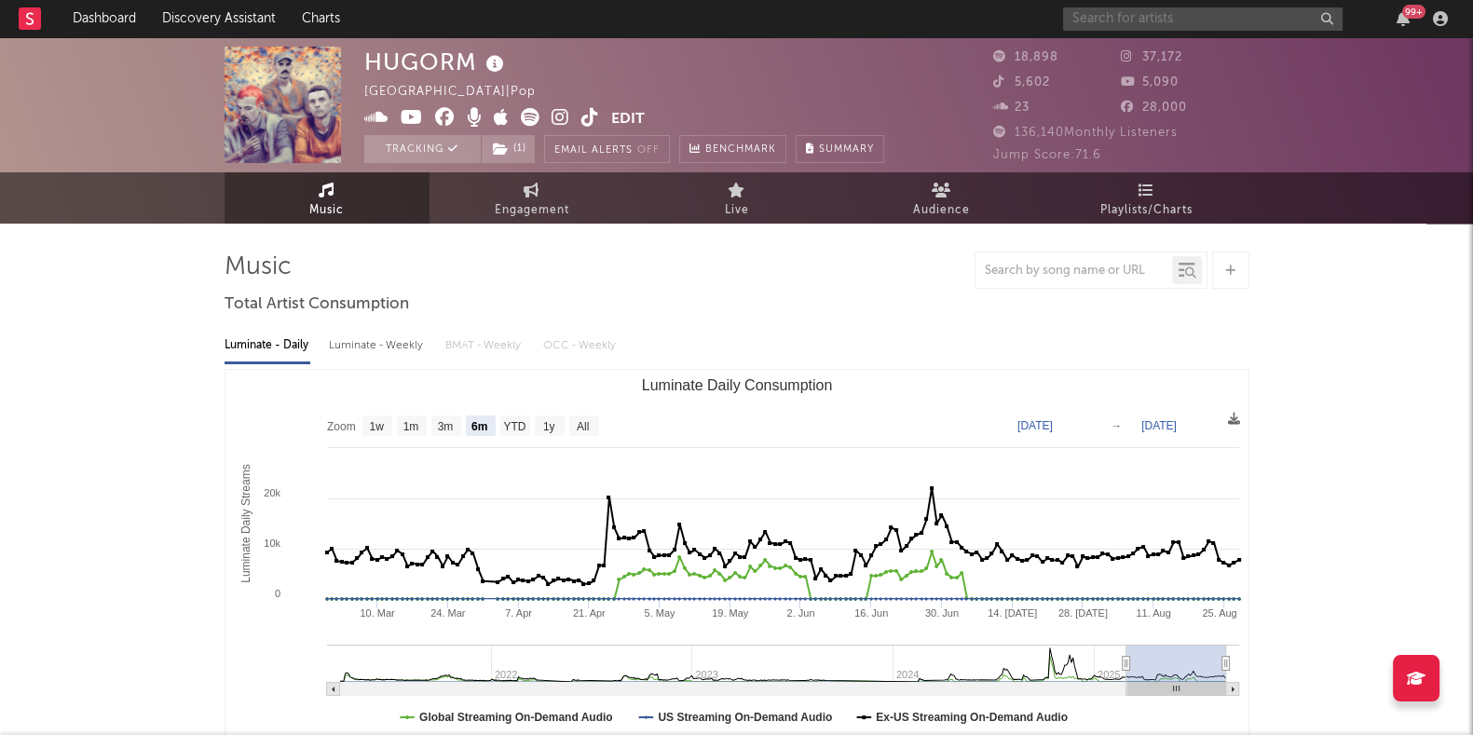
click at [1295, 22] on input "text" at bounding box center [1203, 18] width 280 height 23
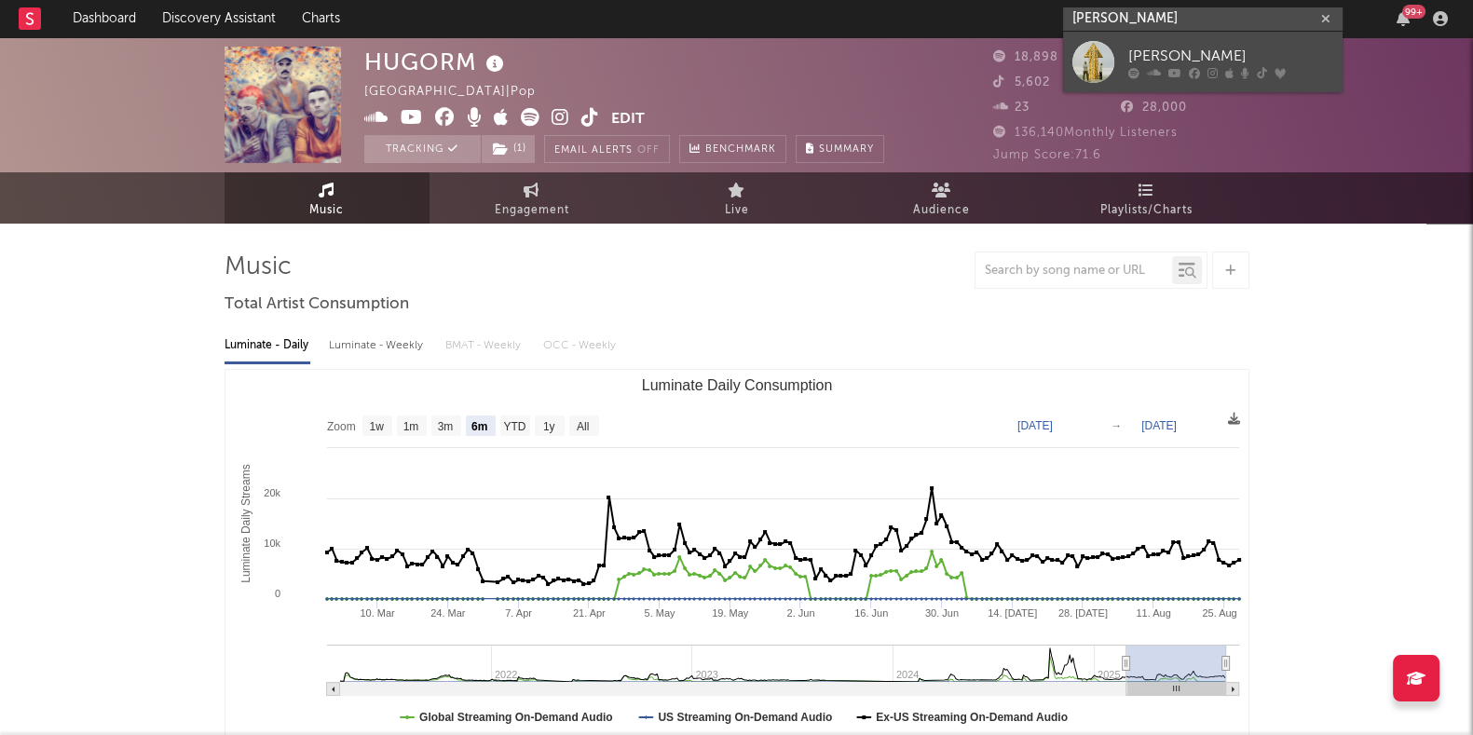
type input "[PERSON_NAME]"
click at [1202, 56] on div "[PERSON_NAME]" at bounding box center [1231, 56] width 205 height 22
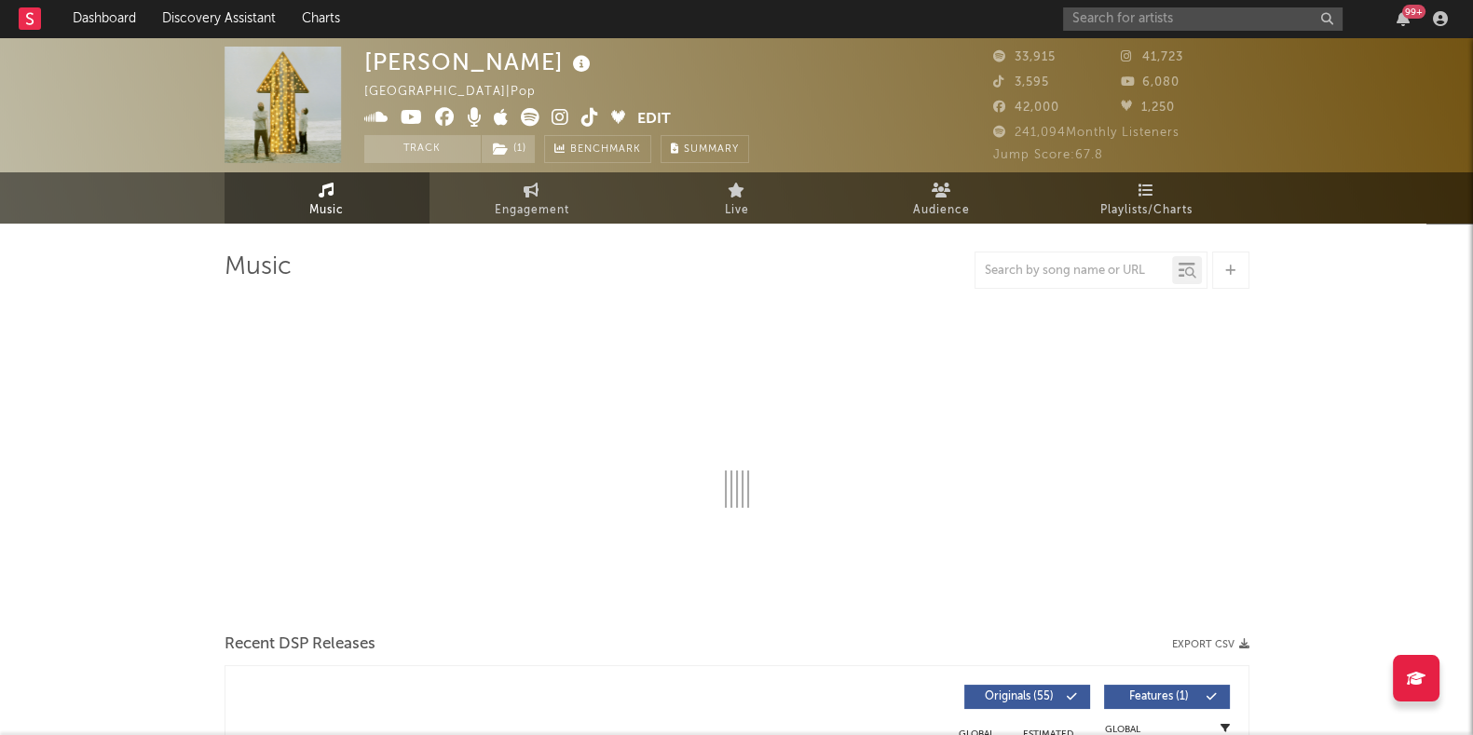
select select "6m"
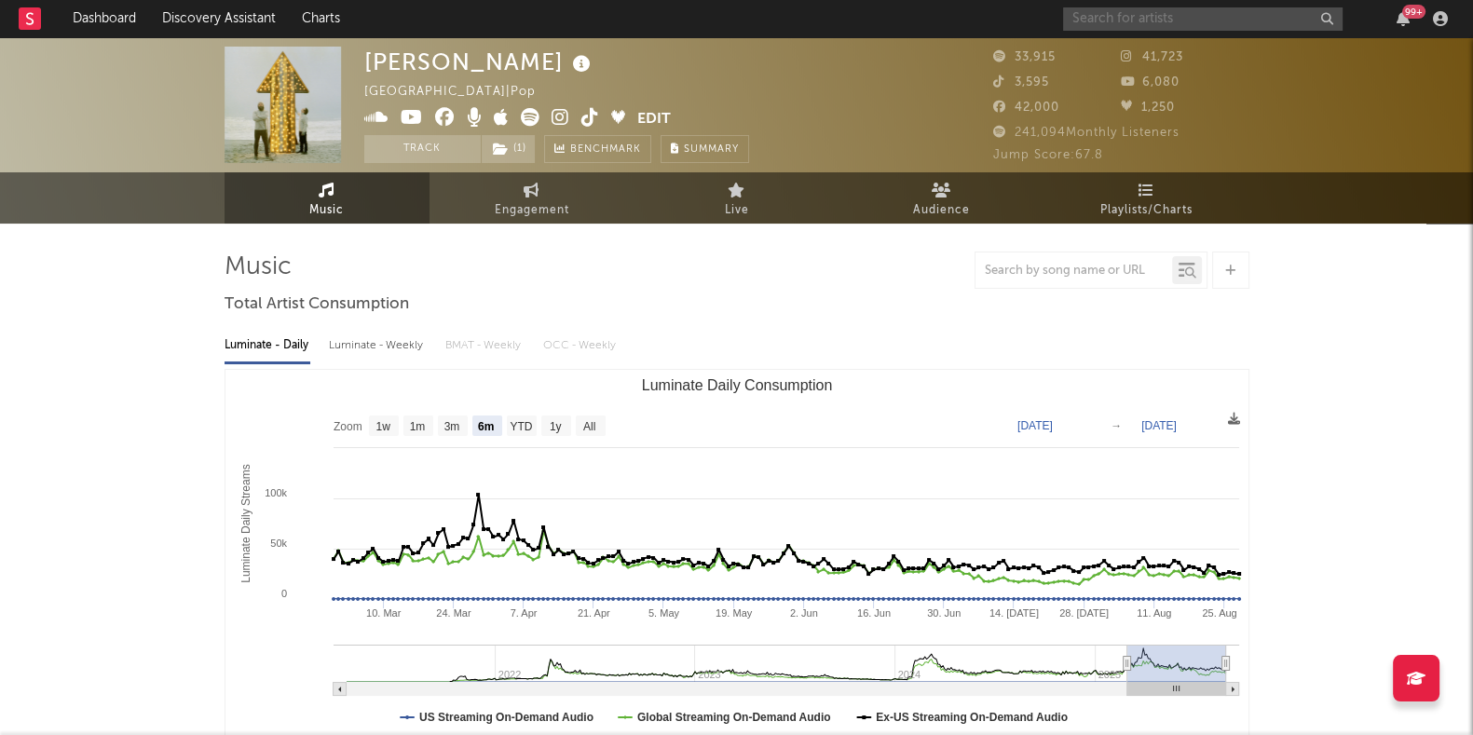
click at [1141, 11] on input "text" at bounding box center [1203, 18] width 280 height 23
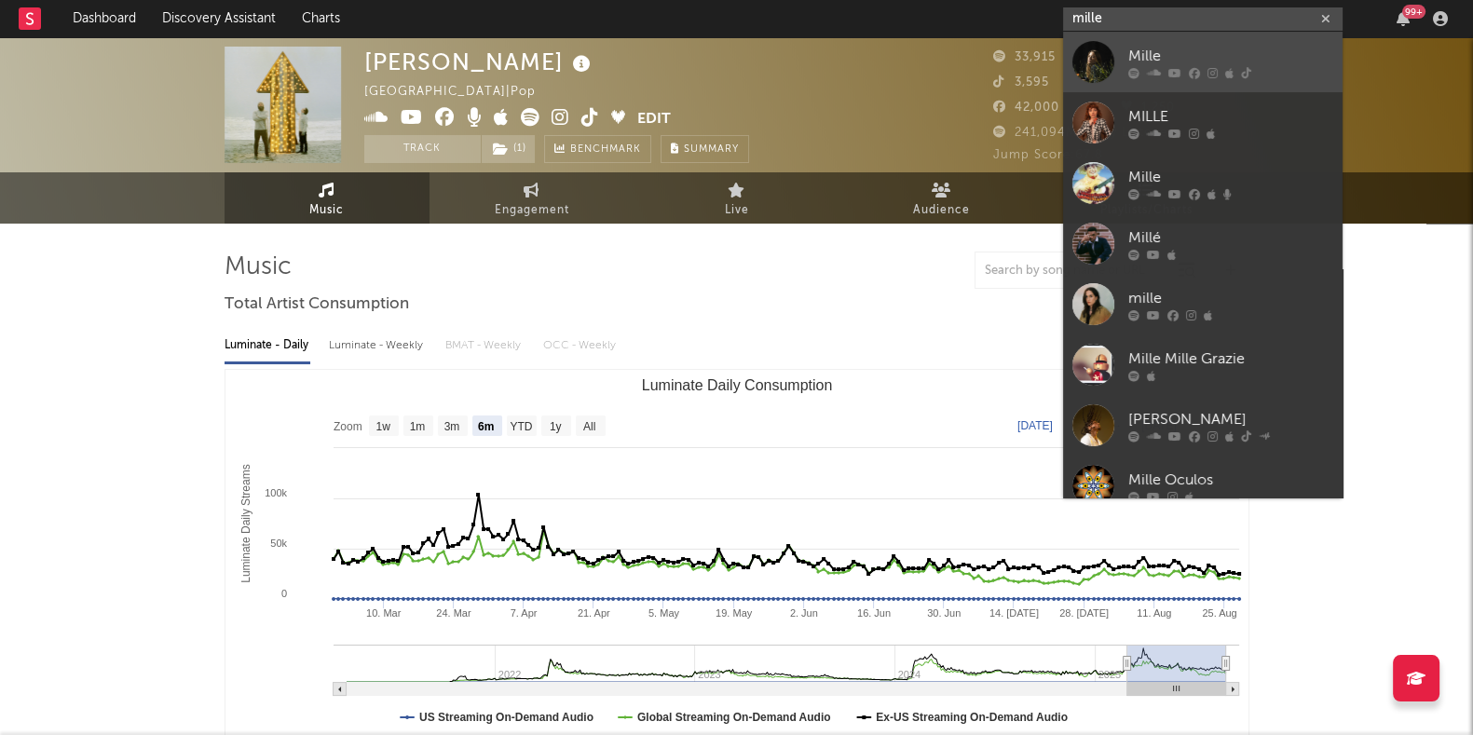
type input "mille"
click at [1187, 53] on div "Mille" at bounding box center [1231, 56] width 205 height 22
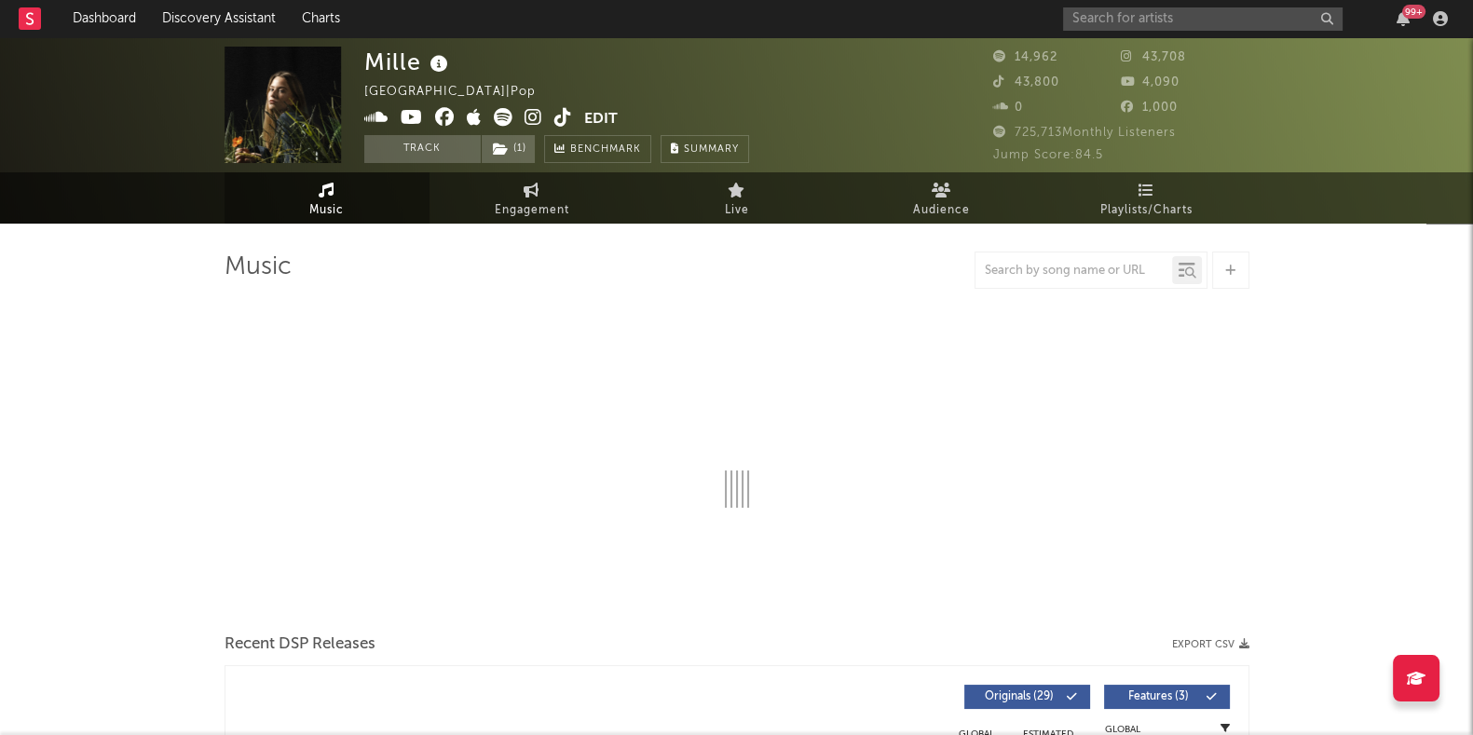
select select "6m"
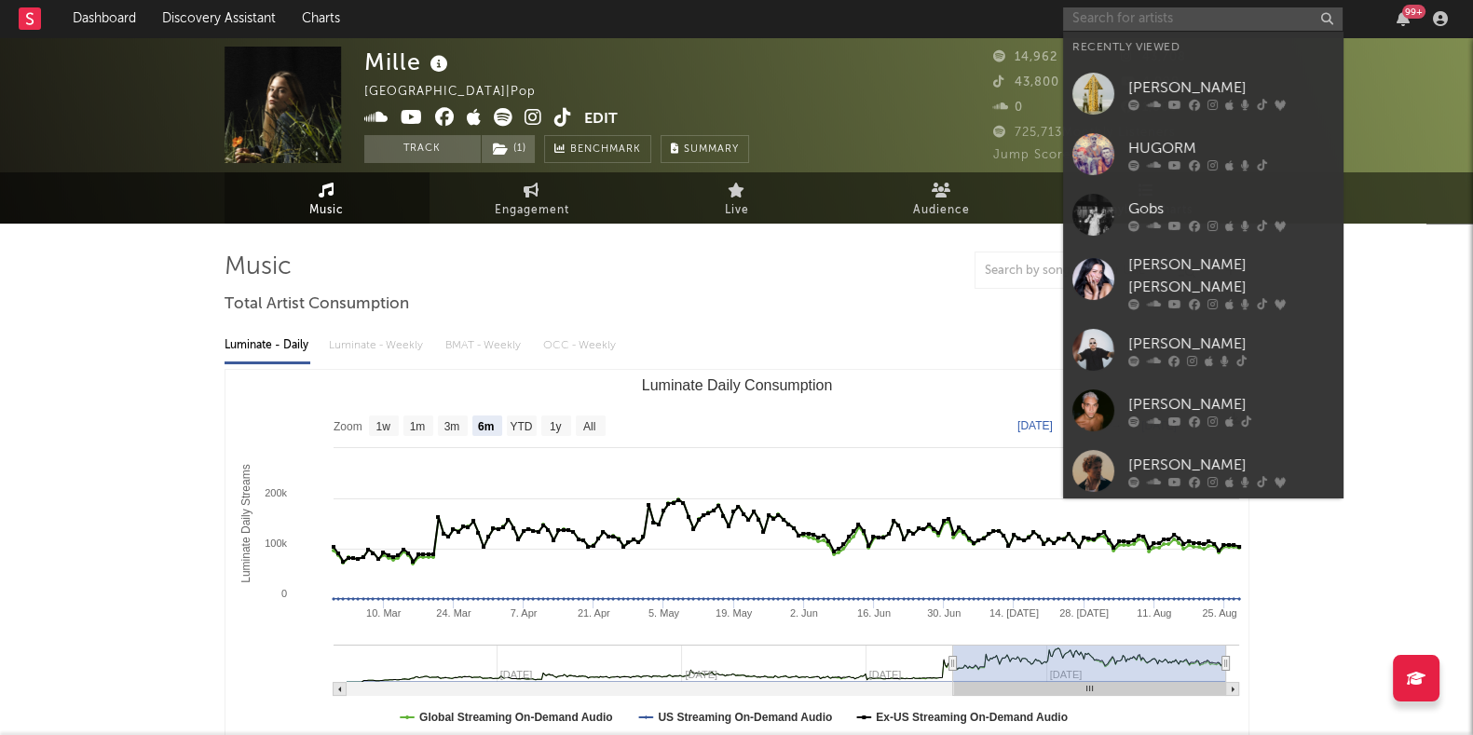
click at [1147, 15] on input "text" at bounding box center [1203, 18] width 280 height 23
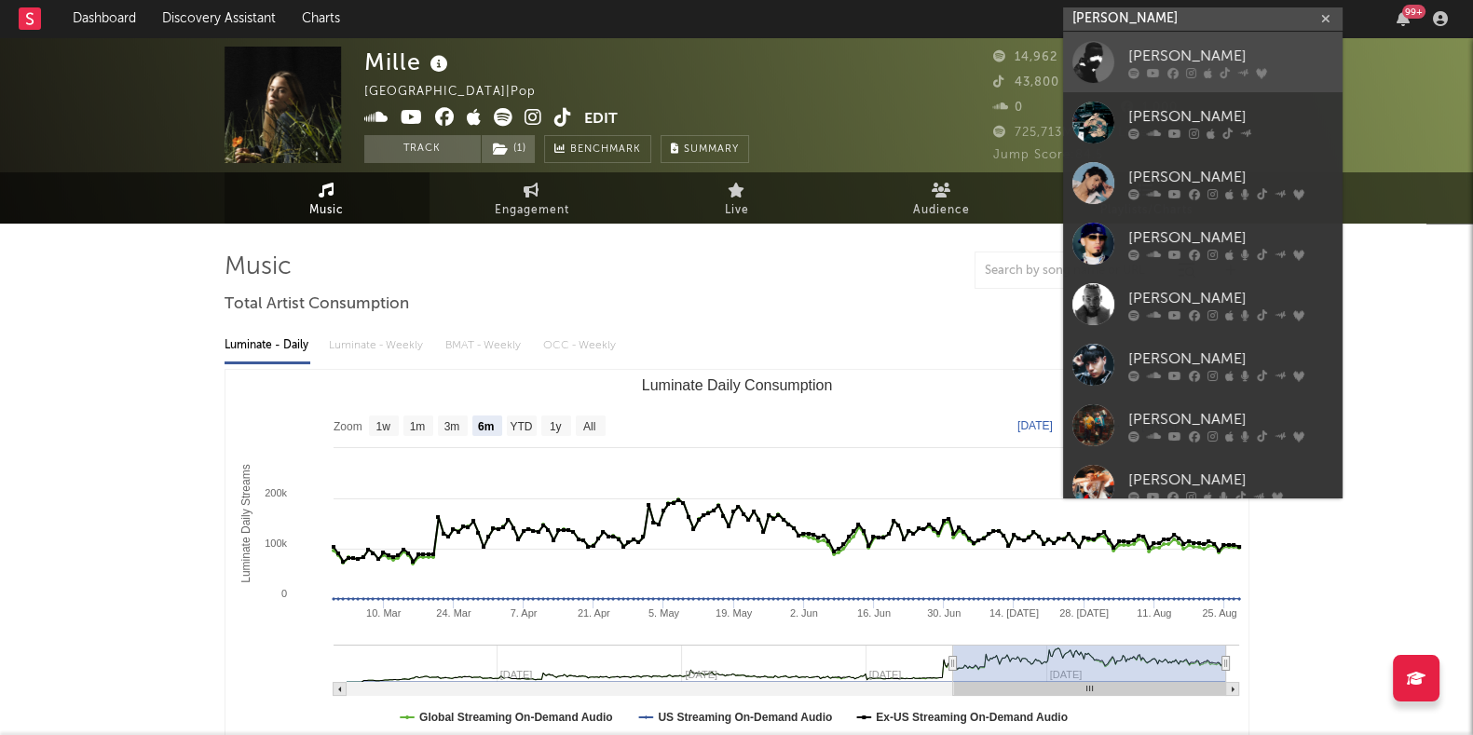
type input "[PERSON_NAME]"
click at [1142, 75] on div at bounding box center [1231, 72] width 205 height 11
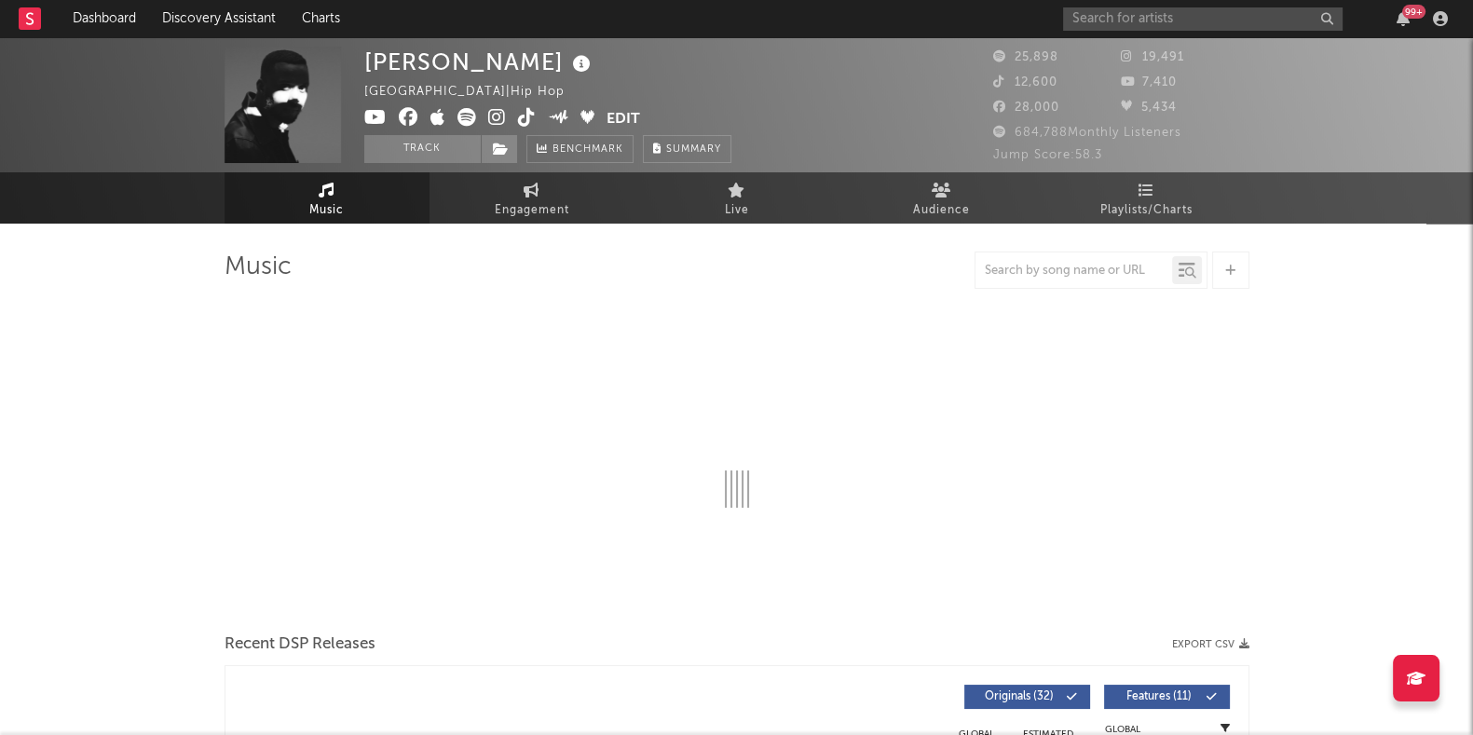
select select "6m"
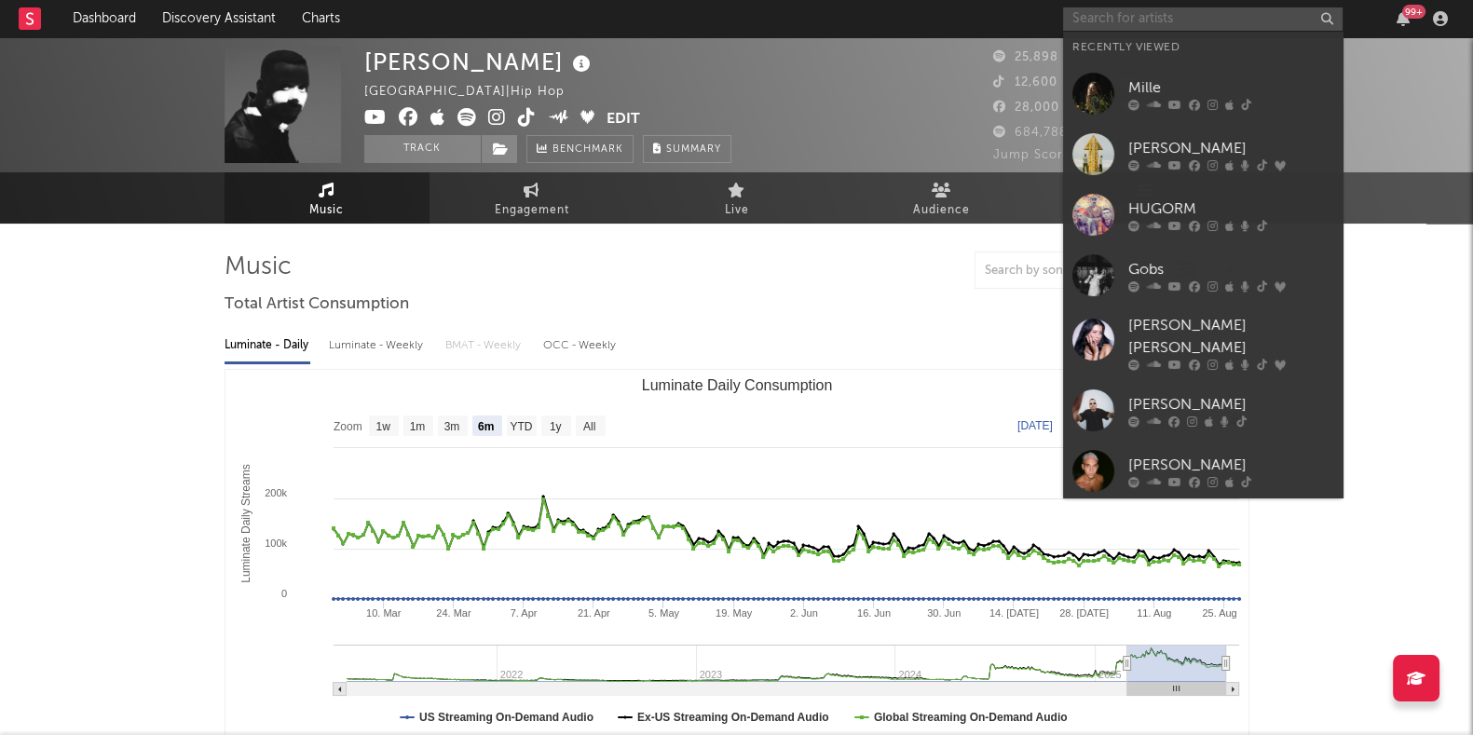
click at [1174, 11] on input "text" at bounding box center [1203, 18] width 280 height 23
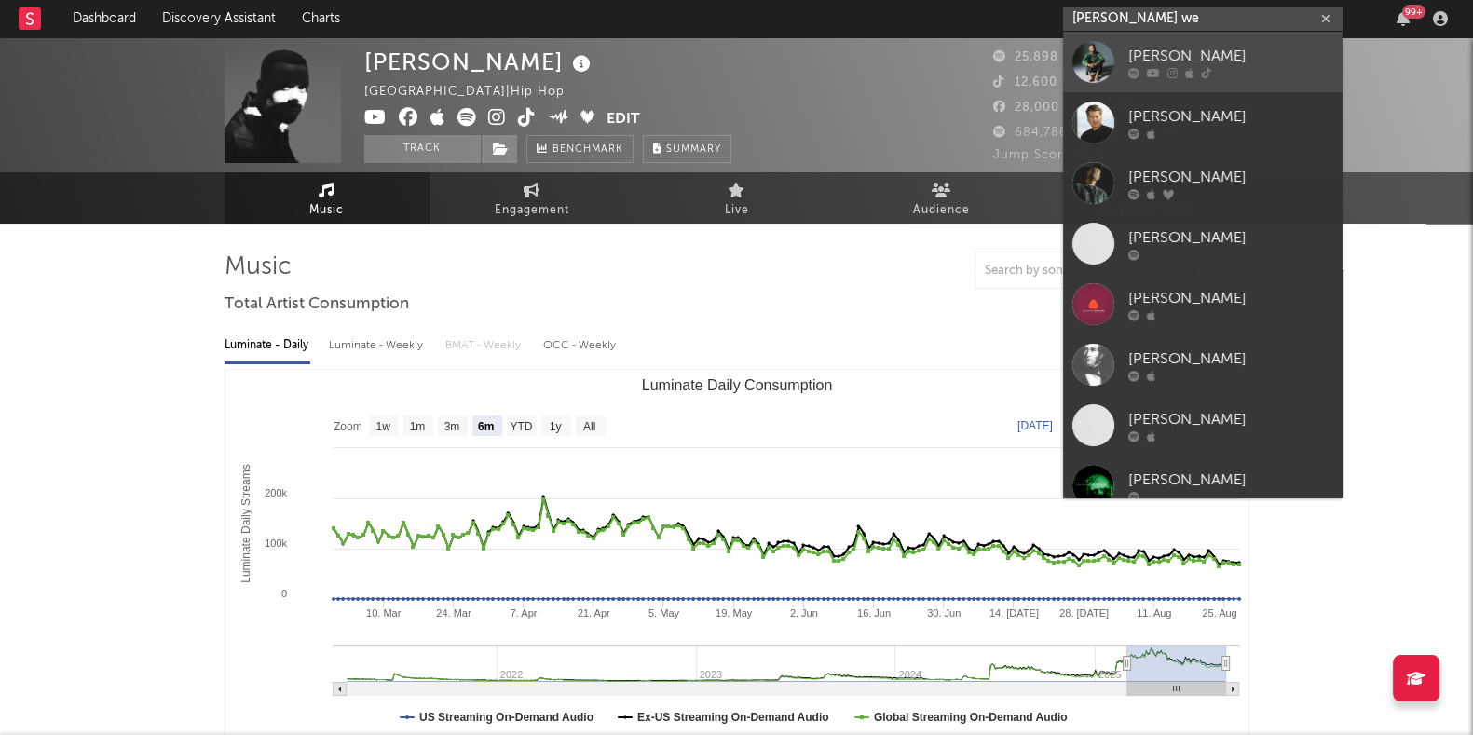
type input "[PERSON_NAME] we"
click at [1177, 67] on div at bounding box center [1231, 72] width 205 height 11
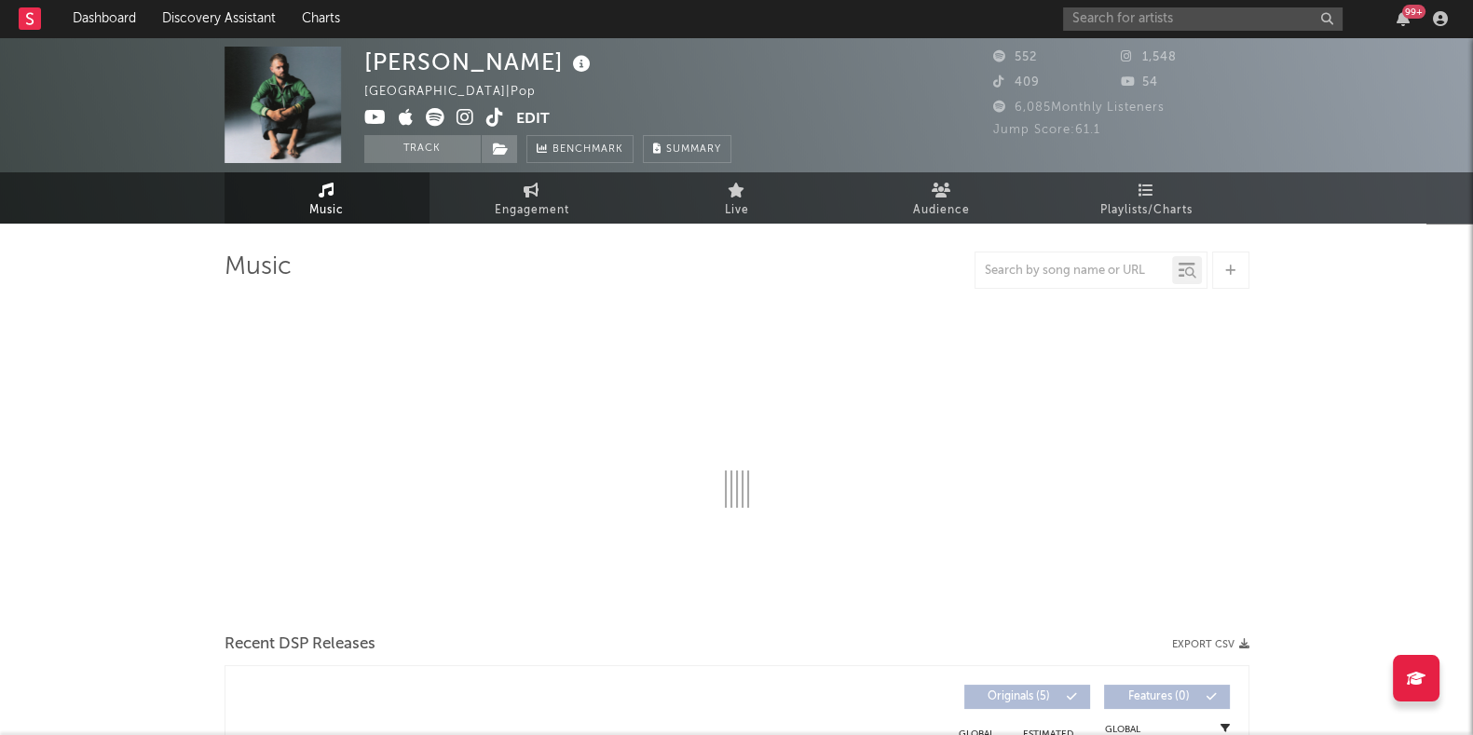
select select "6m"
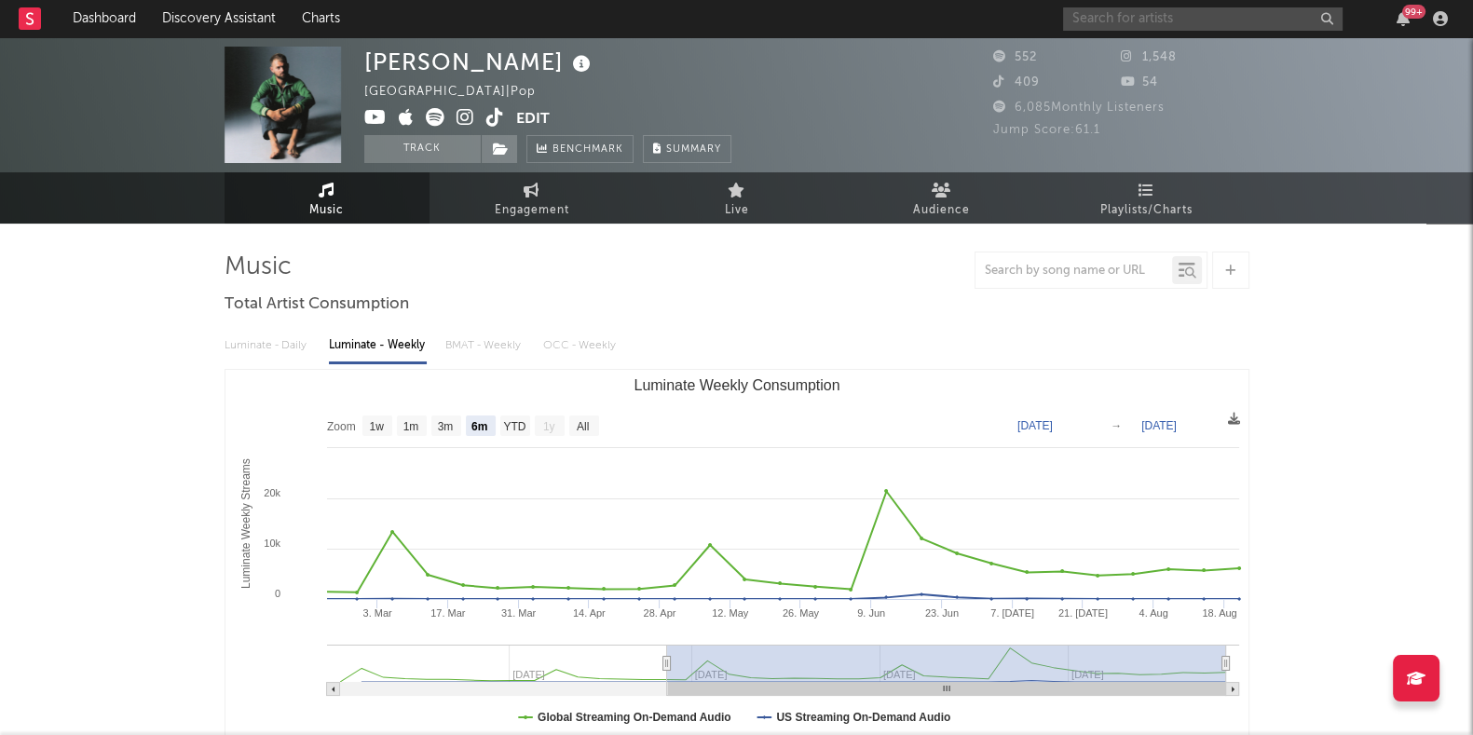
click at [1114, 19] on input "text" at bounding box center [1203, 18] width 280 height 23
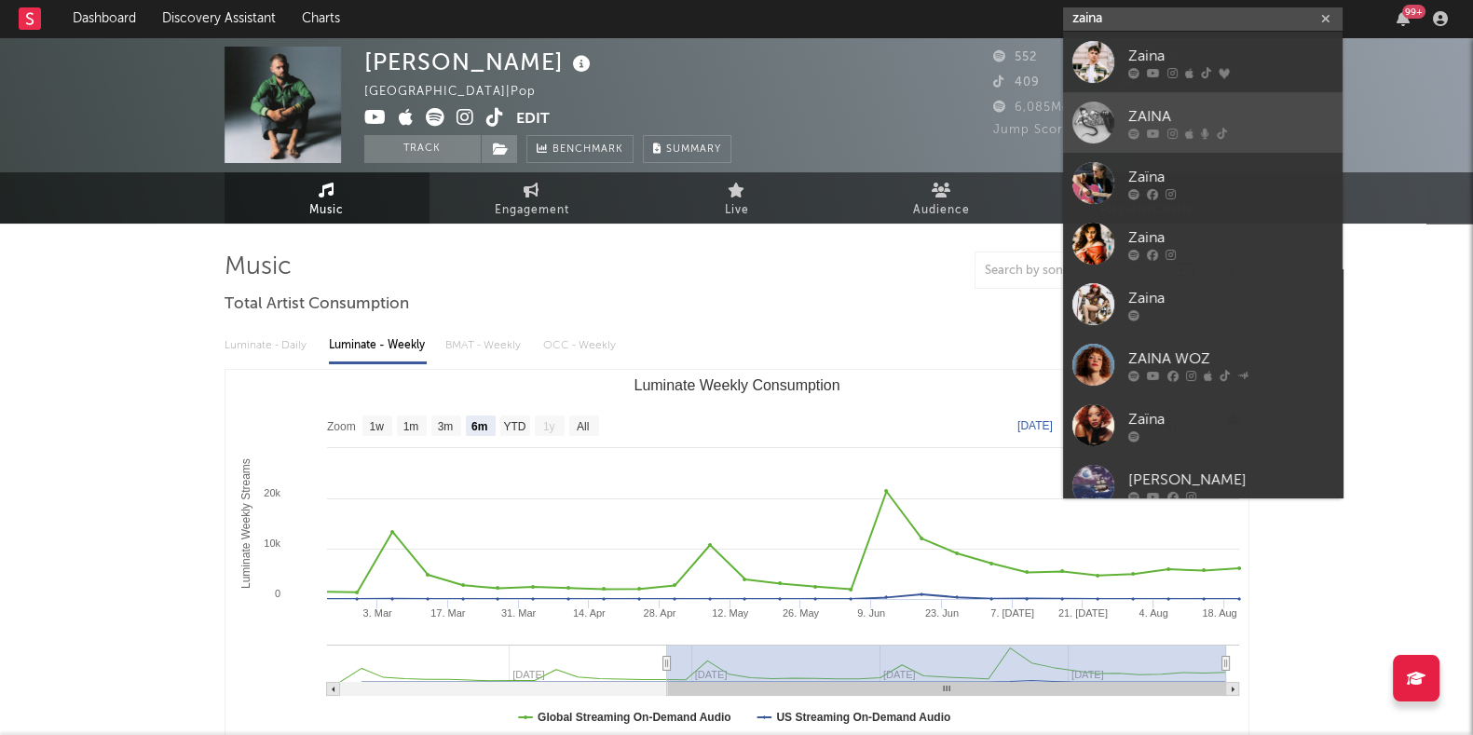
type input "zaina"
click at [1136, 128] on icon at bounding box center [1134, 133] width 11 height 11
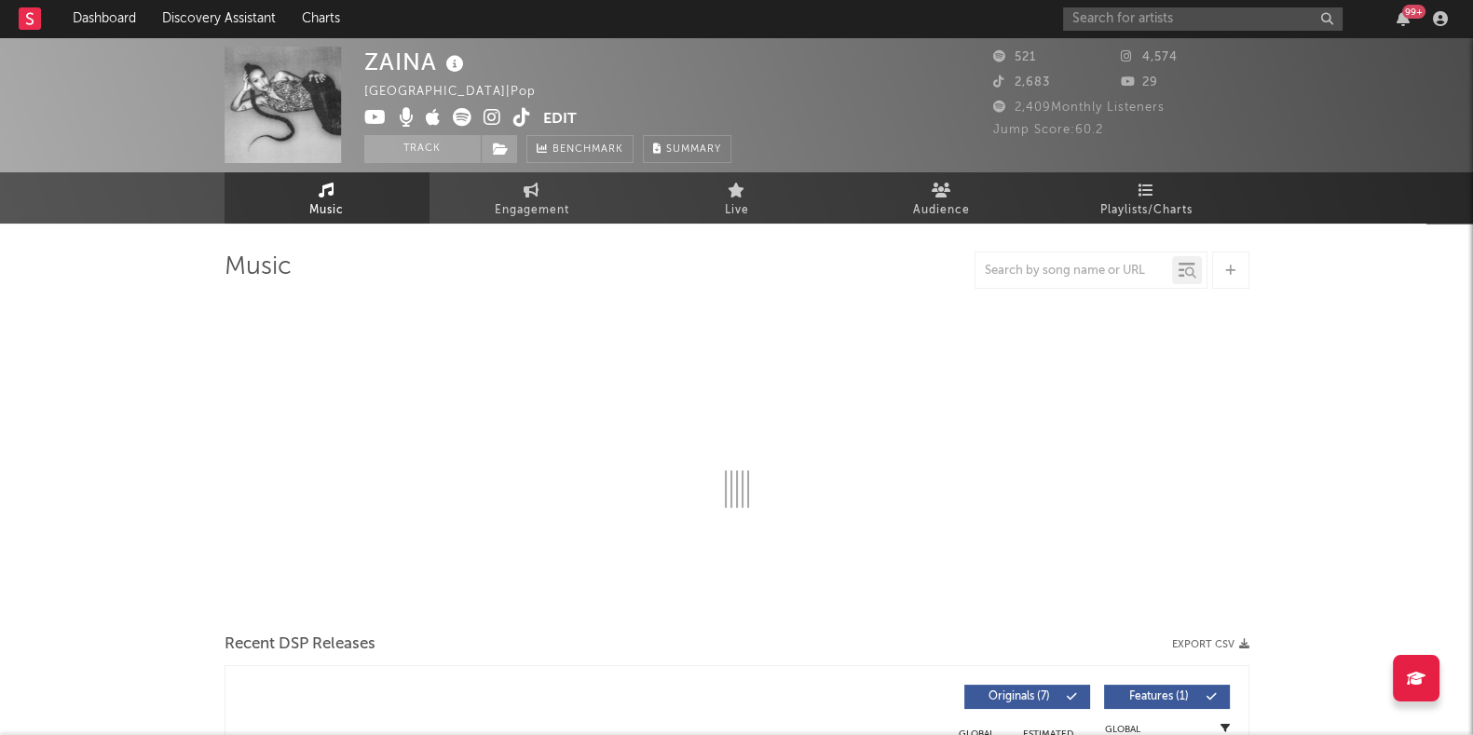
select select "6m"
